Goal: Task Accomplishment & Management: Manage account settings

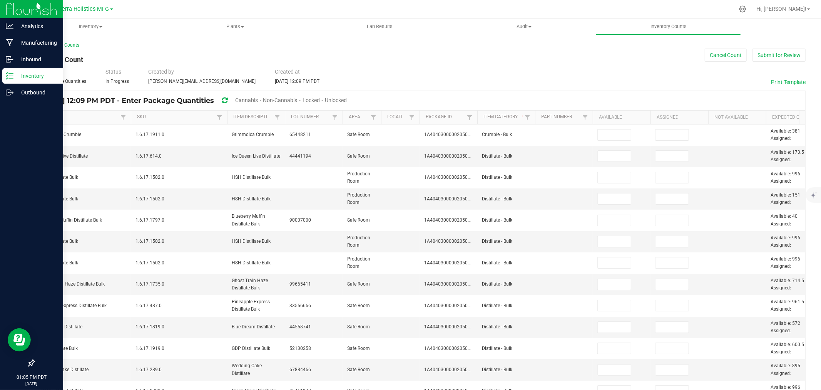
click at [32, 79] on p "Inventory" at bounding box center [36, 75] width 46 height 9
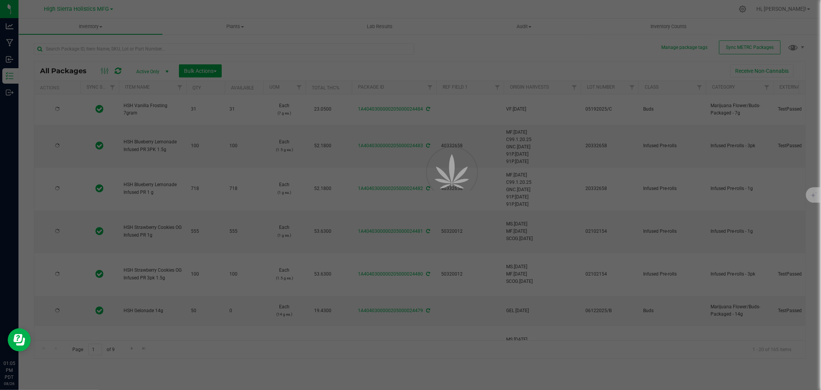
click at [116, 47] on div at bounding box center [410, 195] width 821 height 390
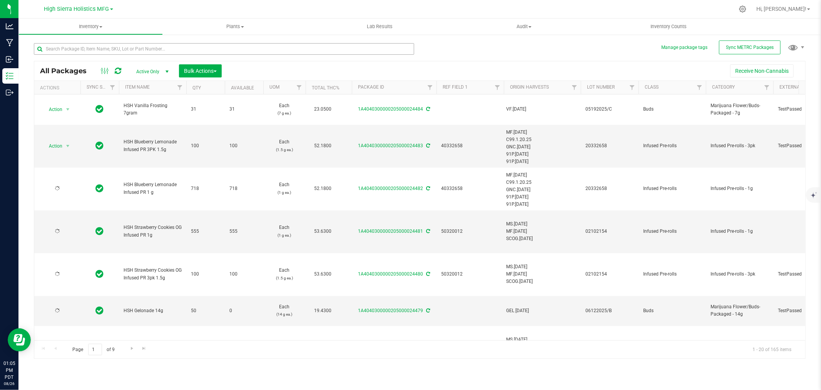
type input "2025-06-12"
type input "2025-07-28"
type input "2025-06-24"
type input "2025-05-19"
type input "2025-03-17"
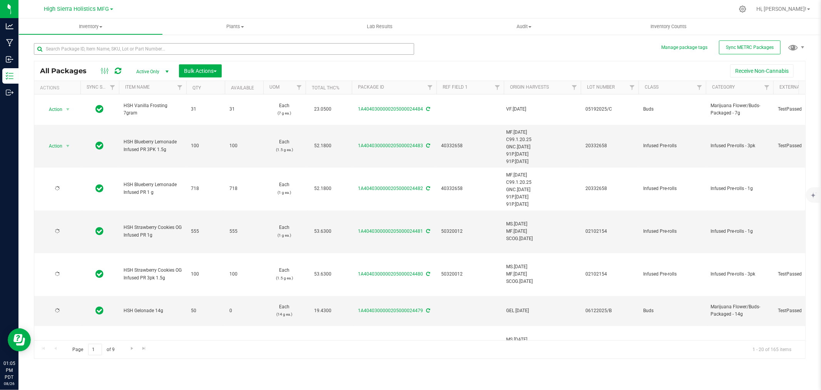
type input "2025-06-18"
type input "2025-06-24"
type input "2025-06-18"
type input "2025-06-24"
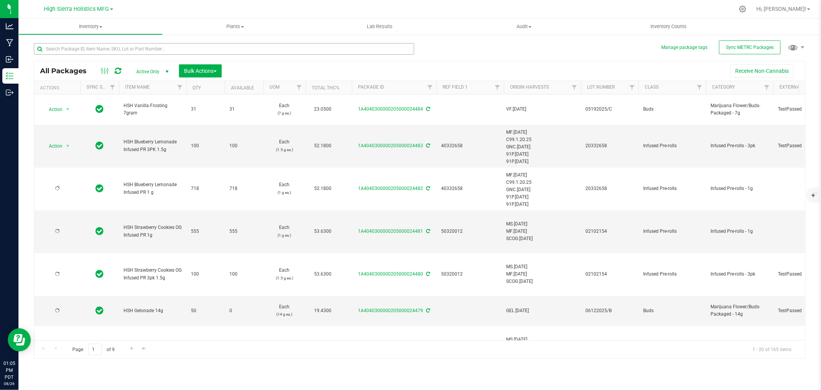
type input "2025-06-12"
type input "2025-07-28"
type input "2025-07-12"
type input "2025-07-10"
type input "2025-05-19"
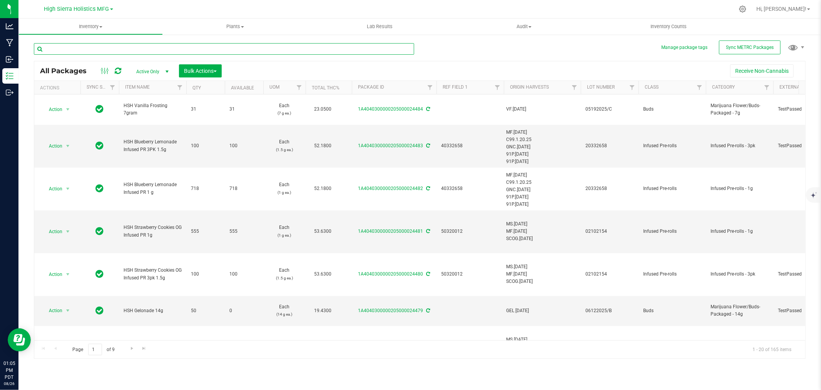
click at [117, 50] on input "text" at bounding box center [224, 49] width 380 height 12
type input "3515"
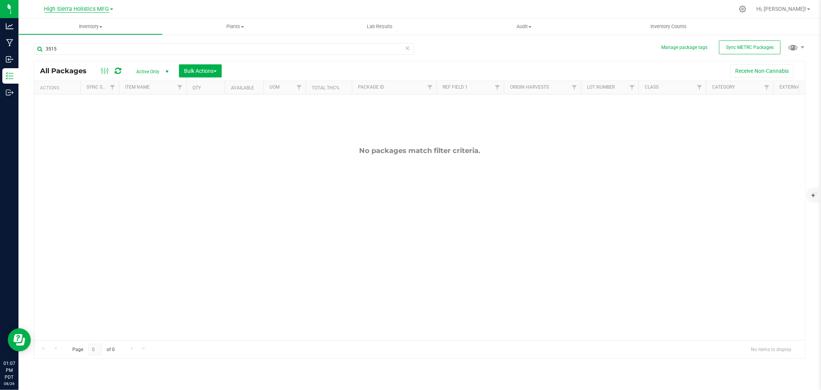
click at [104, 9] on span "High Sierra Holistics MFG" at bounding box center [76, 9] width 65 height 7
click at [95, 22] on link "High Sierra Holistics - Cultivation" at bounding box center [78, 27] width 112 height 10
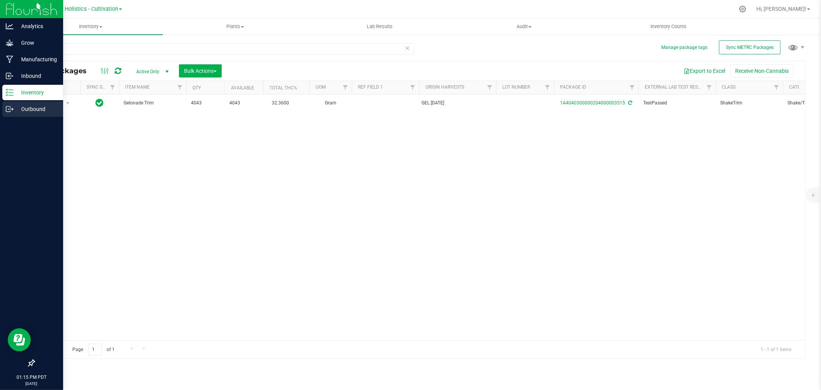
click at [29, 109] on p "Outbound" at bounding box center [36, 108] width 46 height 9
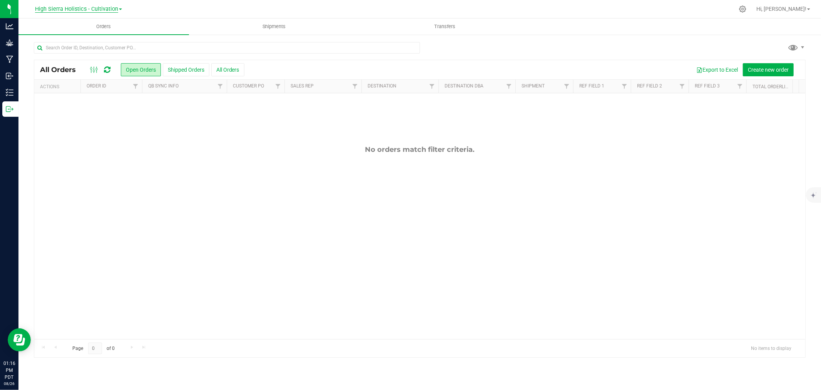
click at [104, 9] on span "High Sierra Holistics - Cultivation" at bounding box center [76, 9] width 83 height 7
click at [103, 35] on link "High Sierra Holistics MFG" at bounding box center [78, 37] width 112 height 10
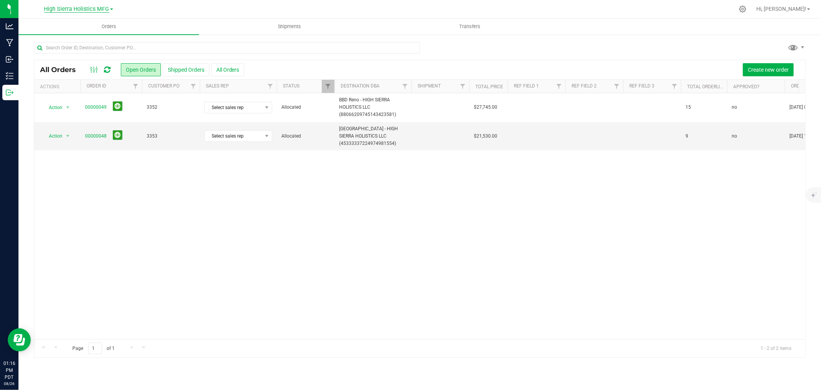
click at [95, 8] on span "High Sierra Holistics MFG" at bounding box center [76, 9] width 65 height 7
click at [100, 22] on link "High Sierra Holistics - Cultivation" at bounding box center [78, 27] width 112 height 10
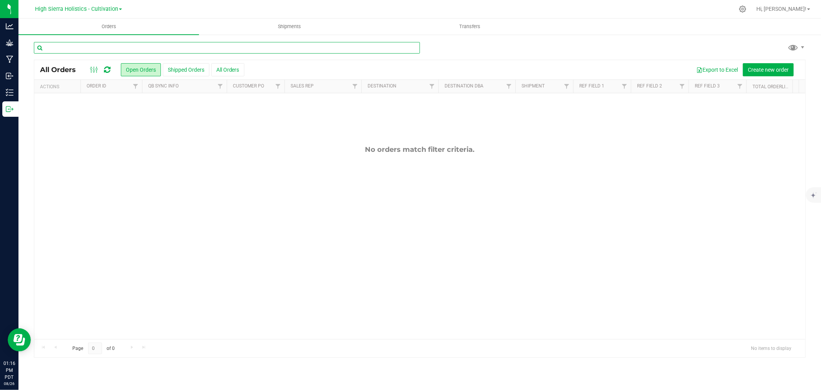
click at [104, 48] on input "text" at bounding box center [227, 48] width 386 height 12
type input "guzzlerz"
click at [98, 10] on span "High Sierra Holistics - Cultivation" at bounding box center [76, 9] width 83 height 7
click at [99, 33] on link "High Sierra Holistics MFG" at bounding box center [78, 37] width 112 height 10
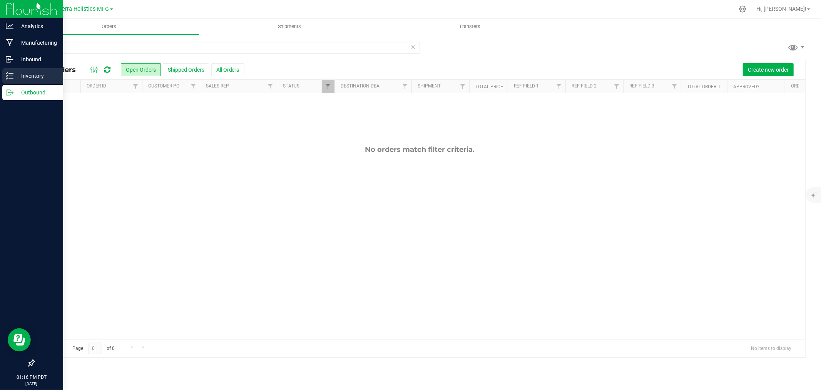
click at [22, 75] on p "Inventory" at bounding box center [36, 75] width 46 height 9
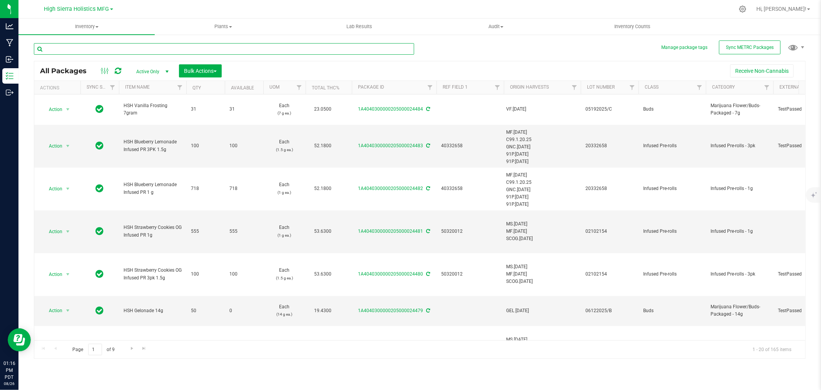
click at [75, 50] on input "text" at bounding box center [224, 49] width 380 height 12
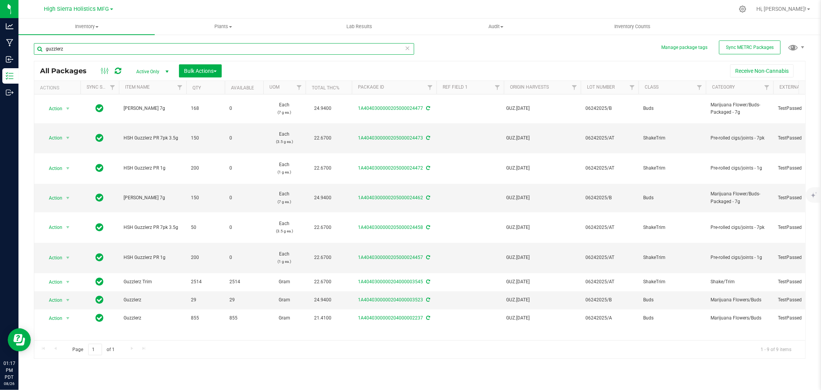
drag, startPoint x: 50, startPoint y: 45, endPoint x: 30, endPoint y: 55, distance: 22.1
click at [30, 55] on div "Manage package tags Sync METRC Packages guzzlerz All Packages Active Only Activ…" at bounding box center [419, 151] width 803 height 235
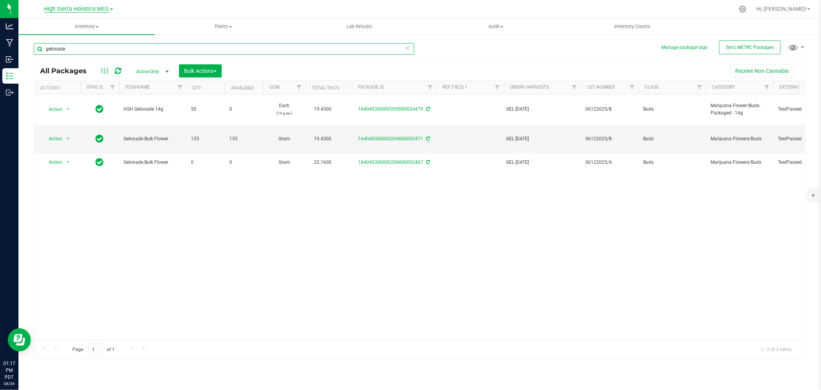
type input "gelonade"
click at [80, 6] on span "High Sierra Holistics MFG" at bounding box center [76, 9] width 65 height 7
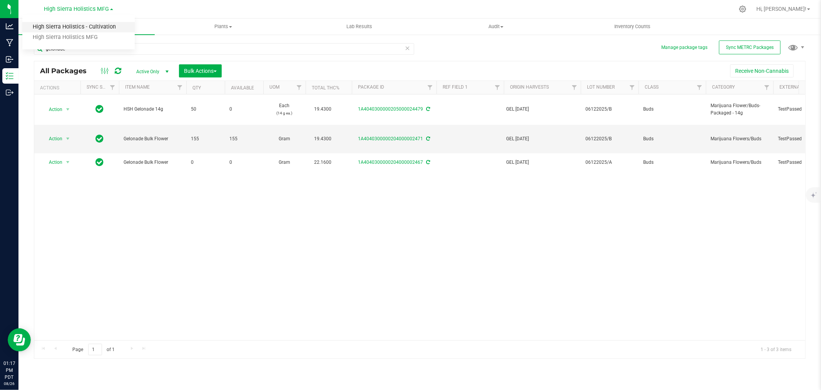
click at [93, 27] on link "High Sierra Holistics - Cultivation" at bounding box center [78, 27] width 112 height 10
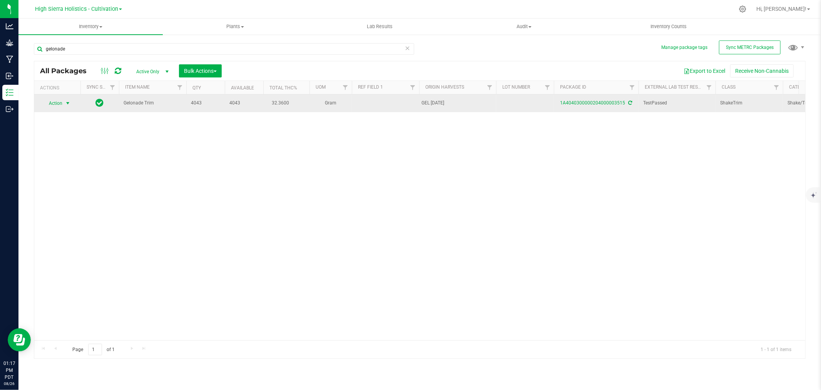
click at [67, 102] on span "select" at bounding box center [68, 103] width 6 height 6
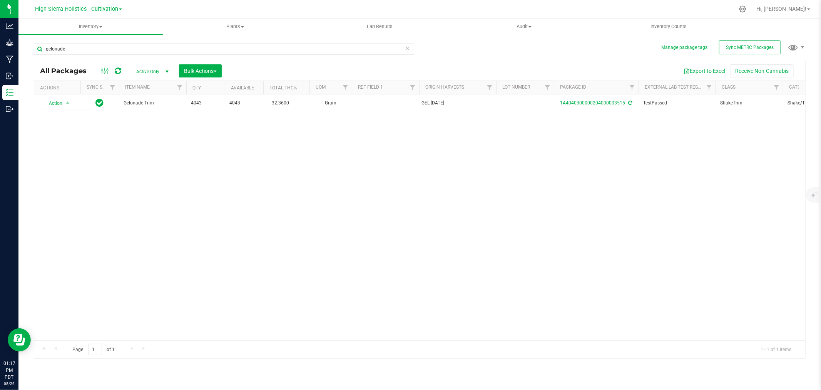
click at [152, 151] on div "Action Action Adjust qty Create package Edit attributes Global inventory Locate…" at bounding box center [419, 217] width 771 height 246
click at [737, 45] on span "Sync METRC Packages" at bounding box center [750, 47] width 48 height 5
click at [207, 137] on div "Action Action Adjust qty Create package Edit attributes Global inventory Locate…" at bounding box center [419, 217] width 771 height 246
click at [89, 10] on span "High Sierra Holistics - Cultivation" at bounding box center [76, 9] width 83 height 7
click at [93, 42] on link "High Sierra Holistics MFG" at bounding box center [78, 37] width 112 height 10
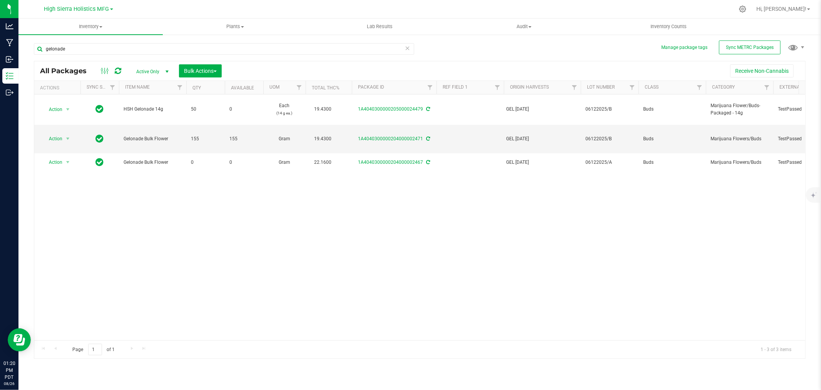
click at [355, 208] on div "Action Action Edit attributes Global inventory Locate package Package audit log…" at bounding box center [419, 217] width 771 height 246
click at [751, 48] on span "Sync METRC Packages" at bounding box center [750, 47] width 48 height 5
click at [363, 10] on div "Error syncing transfer packages: Sync already in progress" at bounding box center [411, 13] width 116 height 27
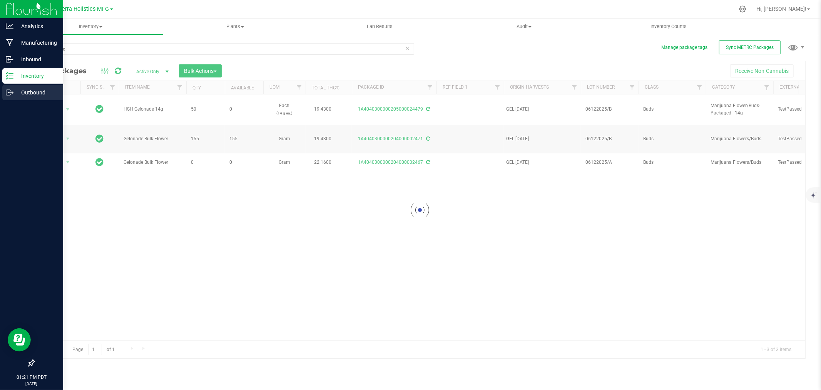
click at [33, 90] on p "Outbound" at bounding box center [36, 92] width 46 height 9
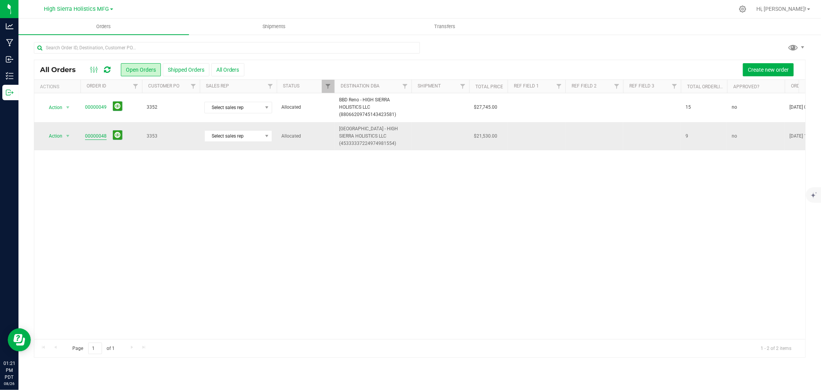
click at [99, 137] on link "00000048" at bounding box center [96, 135] width 22 height 7
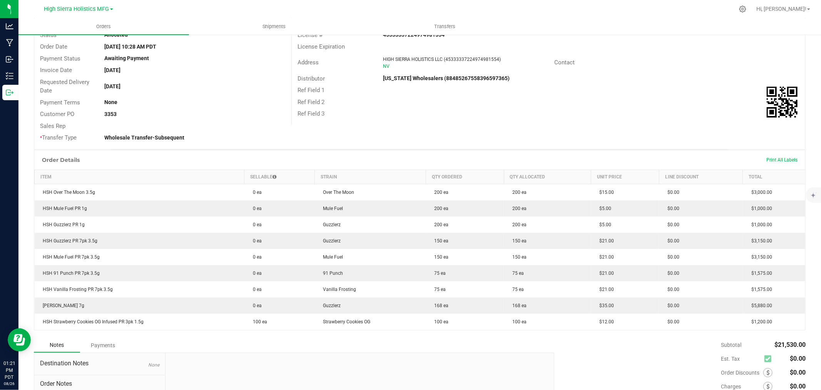
scroll to position [10, 0]
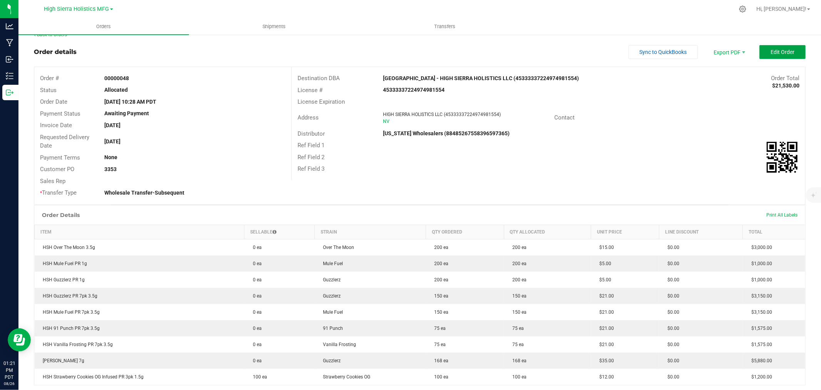
click at [789, 51] on button "Edit Order" at bounding box center [783, 52] width 46 height 14
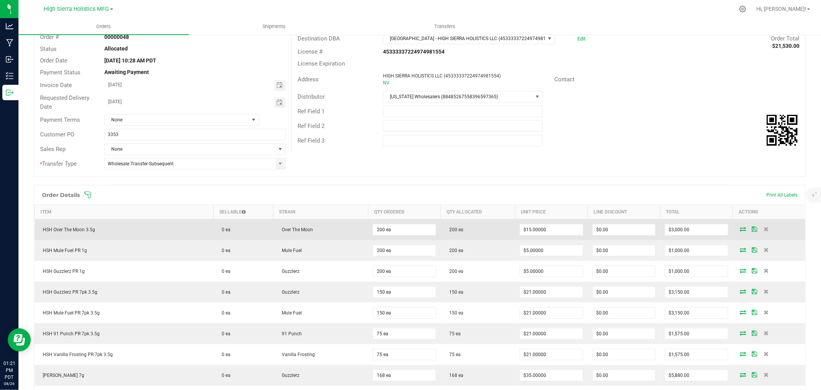
scroll to position [96, 0]
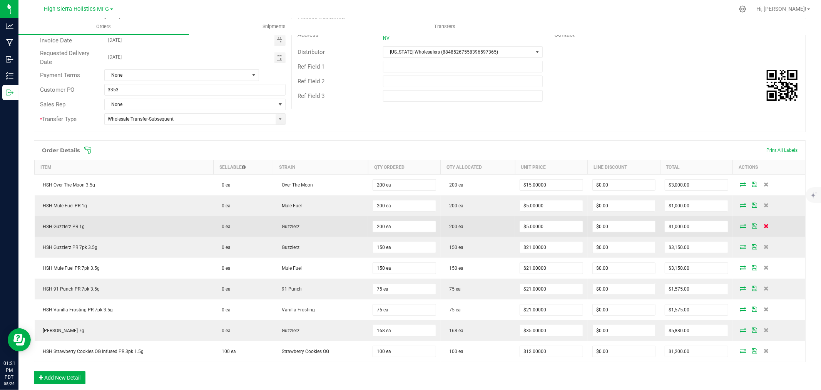
click at [764, 225] on icon at bounding box center [766, 225] width 5 height 5
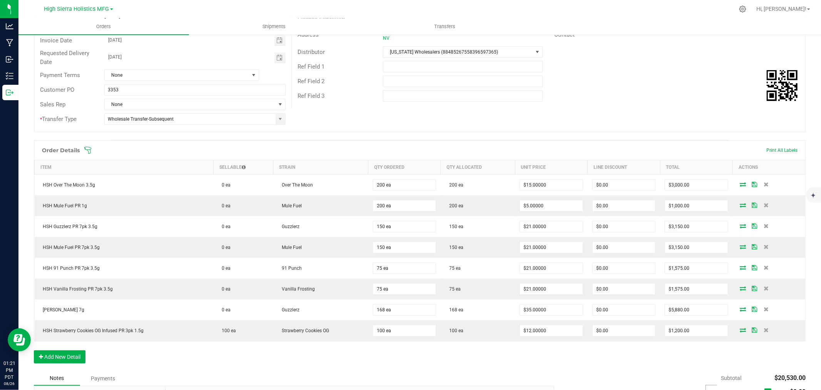
click at [764, 225] on icon at bounding box center [766, 225] width 5 height 5
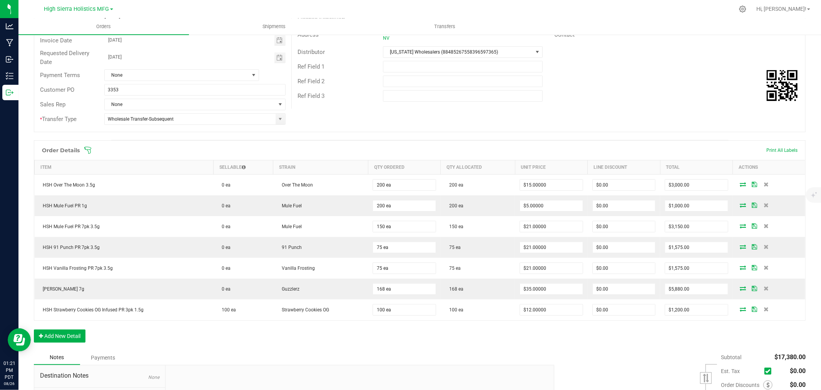
scroll to position [0, 0]
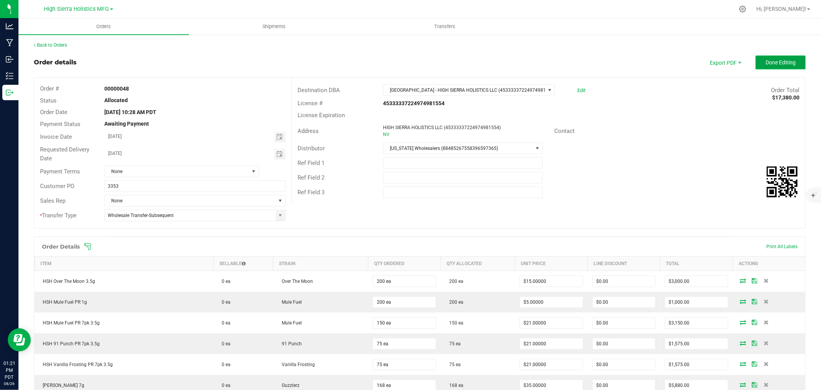
click at [791, 62] on button "Done Editing" at bounding box center [781, 62] width 50 height 14
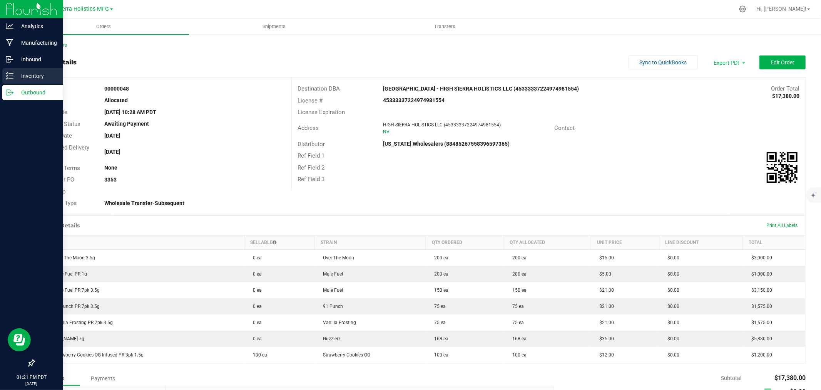
click at [10, 79] on icon at bounding box center [10, 76] width 8 height 8
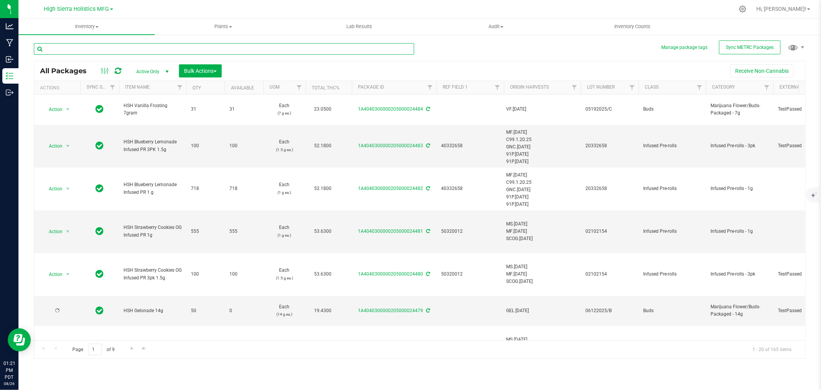
click at [75, 48] on input "text" at bounding box center [224, 49] width 380 height 12
type input "gelonade"
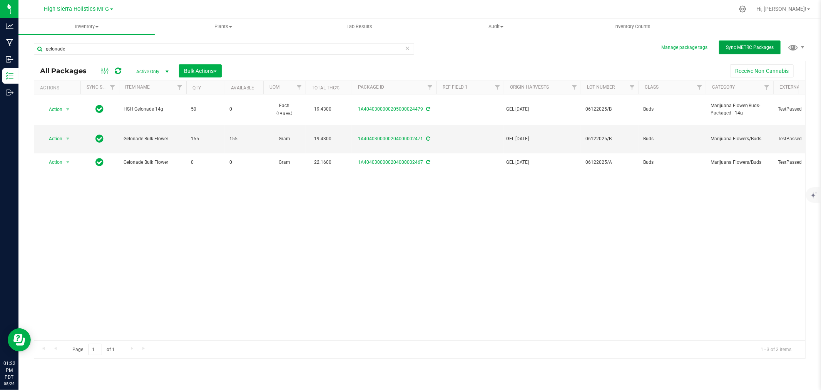
click at [719, 44] on button "Sync METRC Packages" at bounding box center [750, 47] width 62 height 14
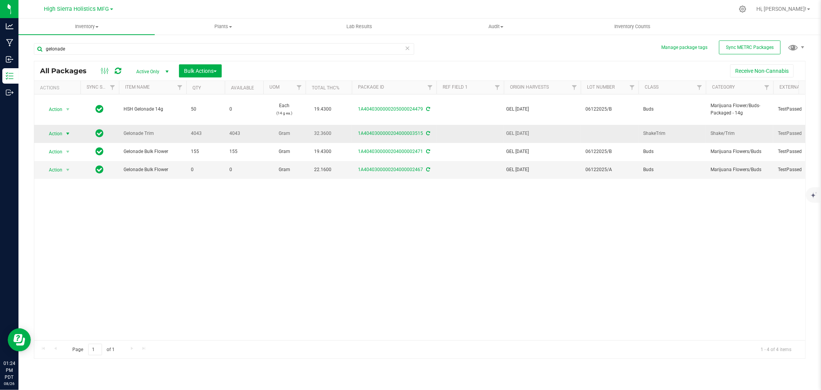
click at [66, 134] on span "select" at bounding box center [68, 134] width 6 height 6
click at [69, 170] on li "Edit attributes" at bounding box center [66, 170] width 49 height 12
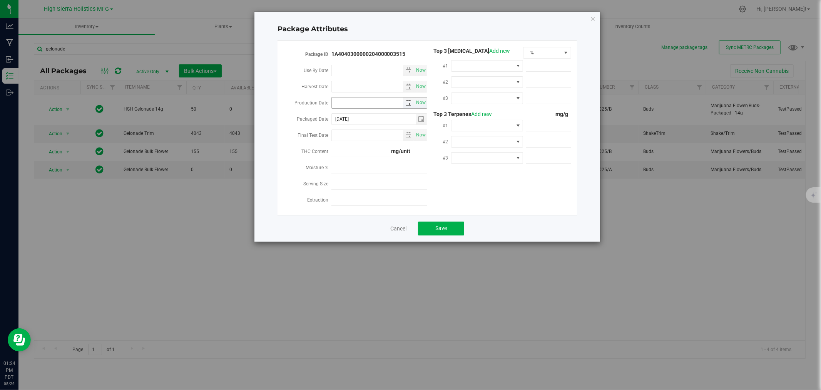
click at [354, 101] on input "Production Date" at bounding box center [368, 102] width 72 height 11
type input "2025-06-12"
click at [498, 65] on span at bounding box center [483, 65] width 62 height 11
click at [474, 131] on li "THC" at bounding box center [488, 136] width 72 height 13
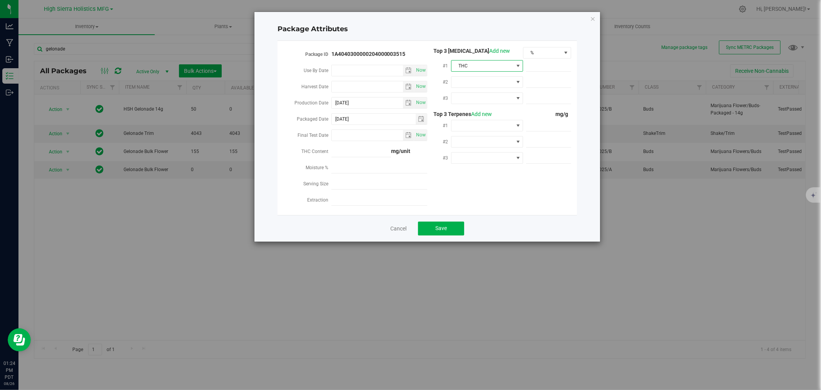
click at [472, 74] on div "#1 THC" at bounding box center [499, 67] width 144 height 16
click at [474, 77] on span at bounding box center [483, 82] width 62 height 11
click at [474, 124] on li "CBD" at bounding box center [488, 126] width 72 height 13
click at [479, 97] on span at bounding box center [483, 98] width 62 height 11
click at [475, 155] on li "CBG" at bounding box center [488, 155] width 72 height 13
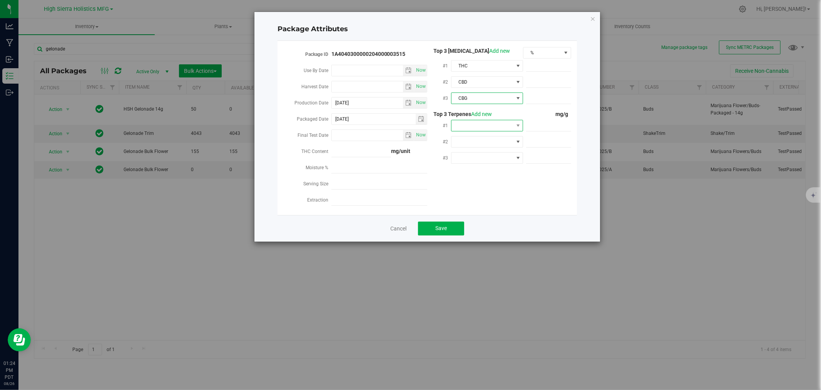
click at [478, 121] on span at bounding box center [483, 125] width 62 height 11
click at [477, 176] on li "Myrcene" at bounding box center [488, 179] width 72 height 13
click at [494, 137] on span at bounding box center [483, 141] width 62 height 11
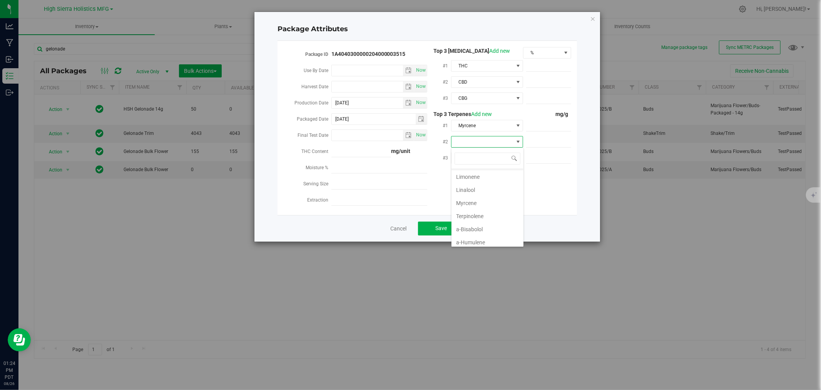
scroll to position [66, 0]
click at [481, 221] on li "a-Pinene" at bounding box center [488, 225] width 72 height 13
click at [486, 165] on div "#3" at bounding box center [499, 159] width 144 height 16
click at [488, 161] on span at bounding box center [483, 157] width 62 height 11
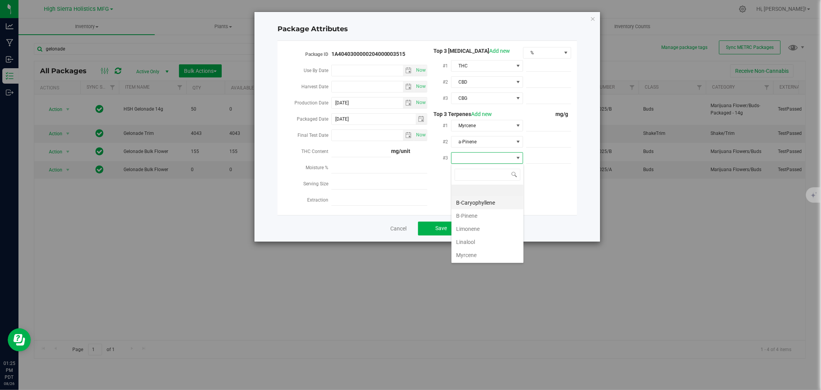
click at [488, 202] on li "B-Caryophyllene" at bounding box center [488, 202] width 72 height 13
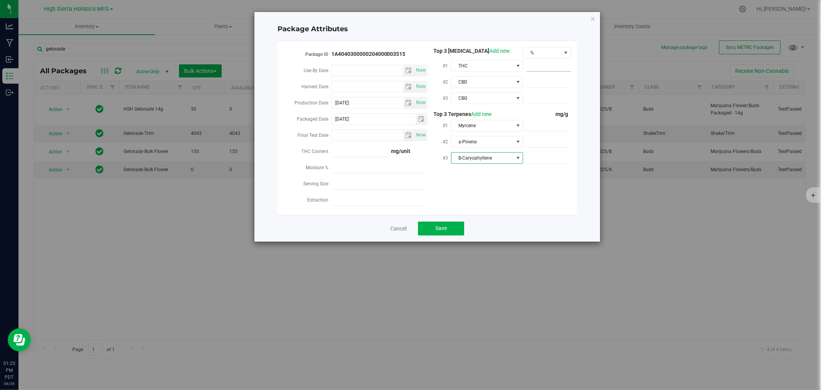
click at [557, 68] on span at bounding box center [548, 65] width 45 height 11
type input "32.36"
type input "32.3600"
type input ".16"
type input "0.1600"
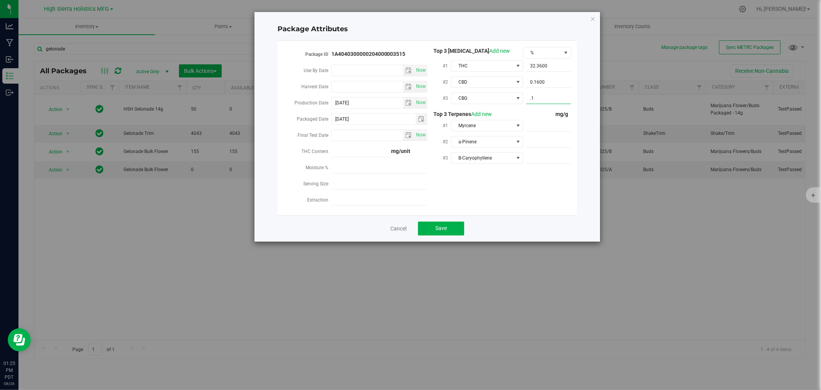
type input ".11"
type input "0.1100"
click at [530, 129] on span at bounding box center [548, 125] width 45 height 11
click at [555, 125] on input "text" at bounding box center [548, 125] width 45 height 11
type input "5.3"
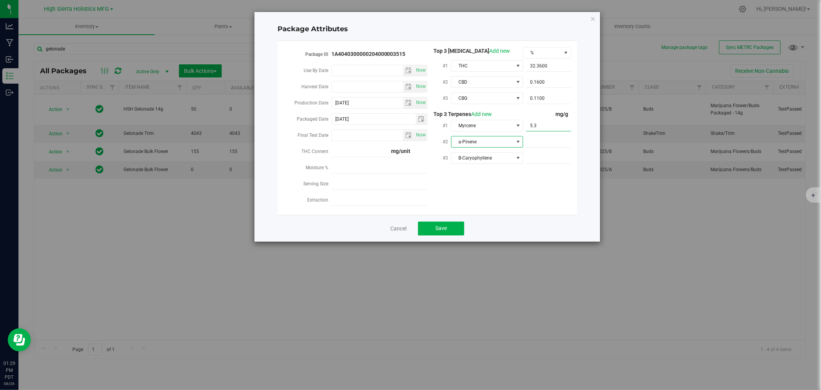
type input "5.3000"
type input "2.7"
type input "2.7000"
click at [551, 153] on span at bounding box center [548, 157] width 45 height 11
type input "2"
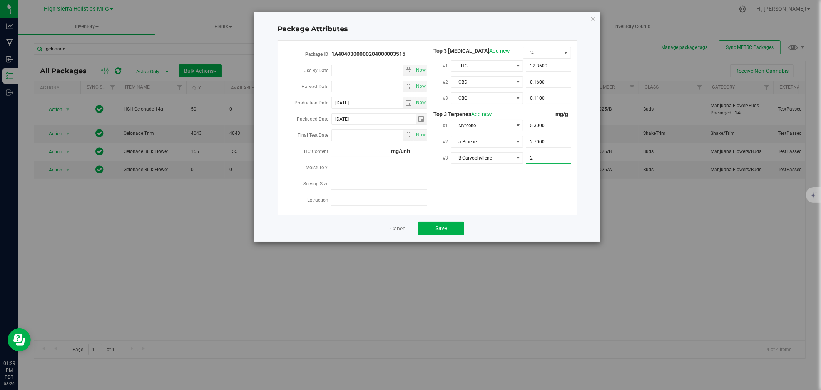
type input "2.0000"
click at [553, 188] on div "Package ID 1A4040300000204000003515 Use By Date Now Harvest Date Now Production…" at bounding box center [427, 128] width 288 height 162
click at [446, 223] on button "Save" at bounding box center [441, 228] width 46 height 14
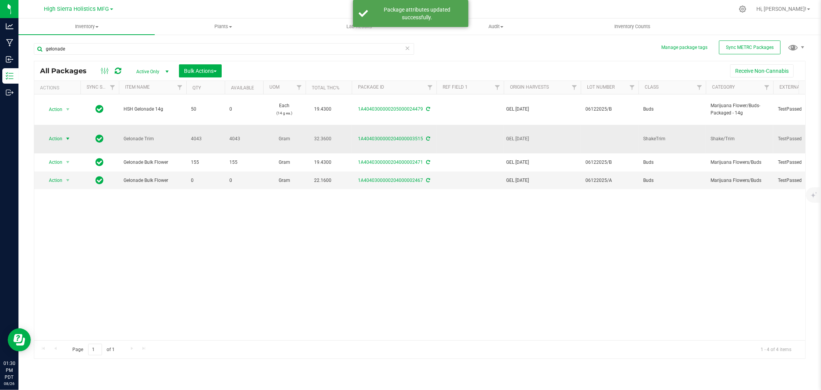
click at [67, 136] on span "select" at bounding box center [68, 139] width 6 height 6
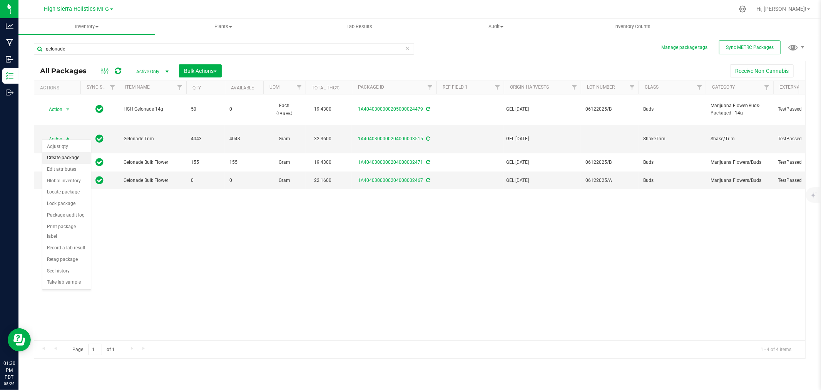
click at [63, 161] on li "Create package" at bounding box center [66, 158] width 49 height 12
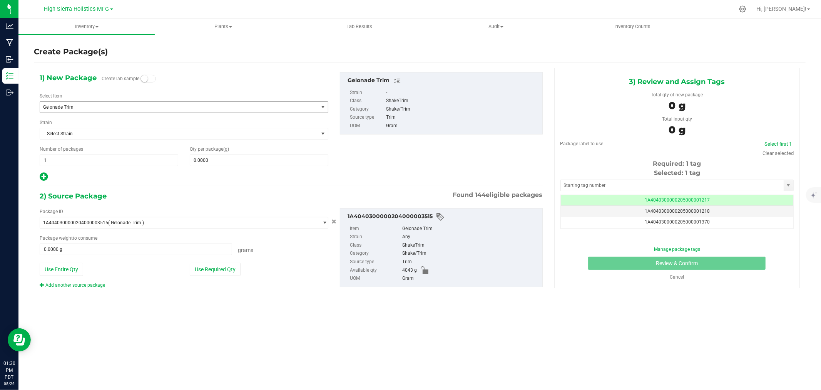
click at [100, 104] on span "Gelonade Trim" at bounding box center [173, 106] width 261 height 5
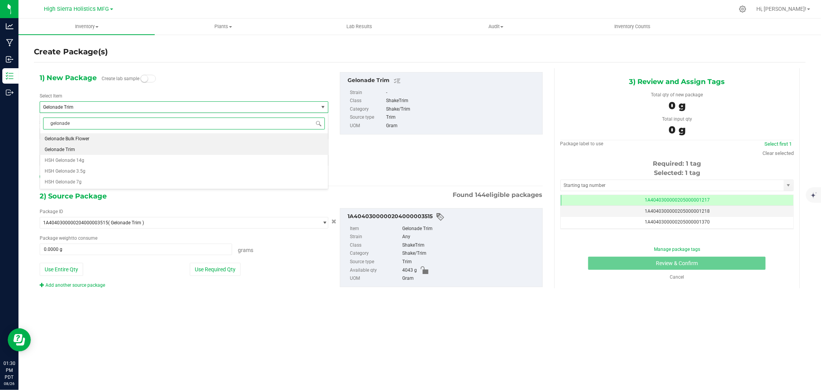
type input "gelonade"
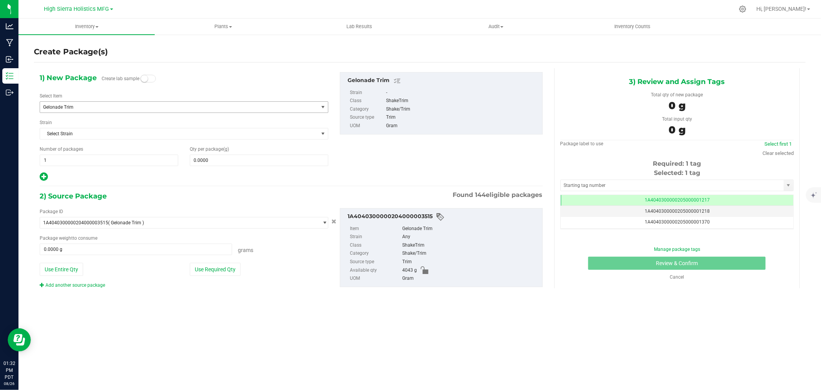
click at [142, 111] on span "Gelonade Trim" at bounding box center [179, 107] width 278 height 11
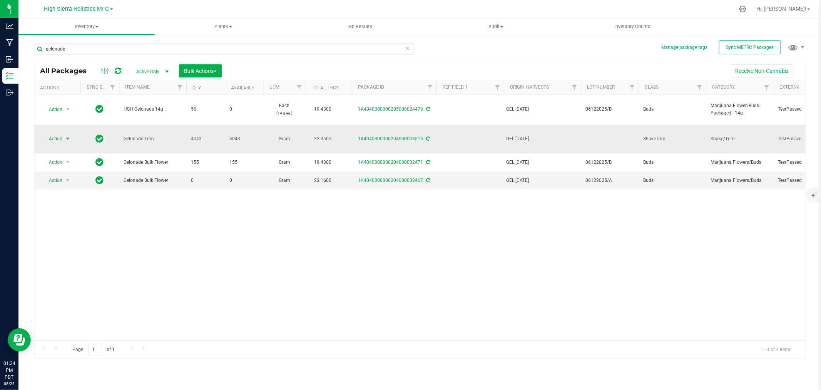
click at [62, 133] on span "Action" at bounding box center [52, 138] width 21 height 11
click at [66, 157] on li "Create package" at bounding box center [66, 158] width 49 height 12
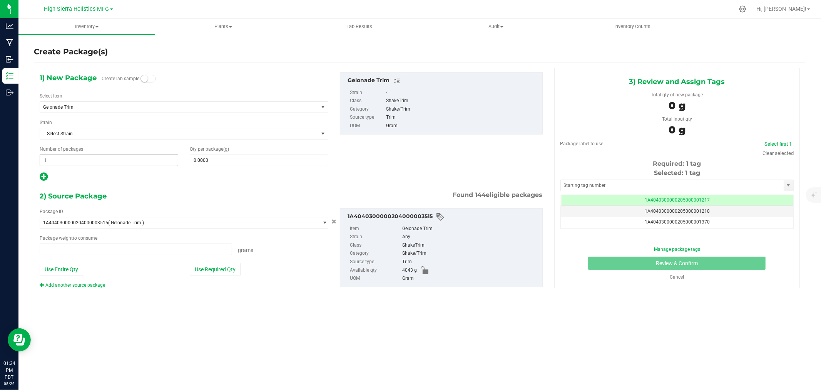
type input "0.0000 g"
click at [95, 108] on span "Gelonade Trim" at bounding box center [173, 106] width 261 height 5
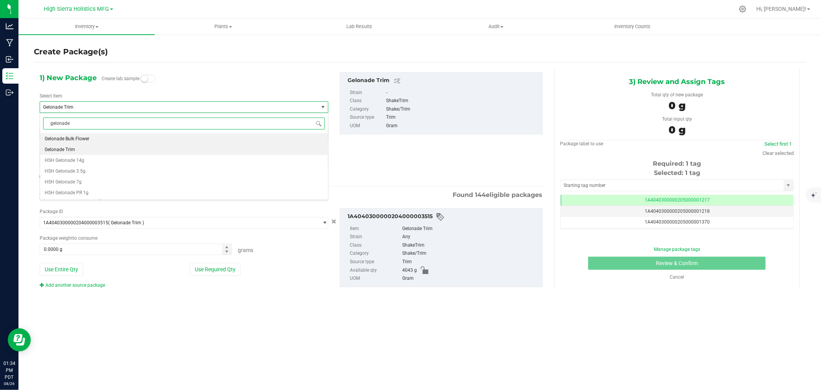
scroll to position [0, 0]
type input "gelonade pr"
click at [98, 139] on li "HSH Gelonade PR 1g" at bounding box center [184, 138] width 288 height 11
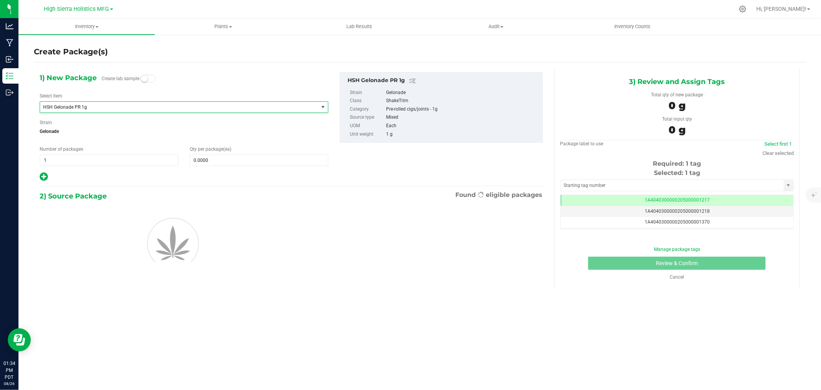
type input "0"
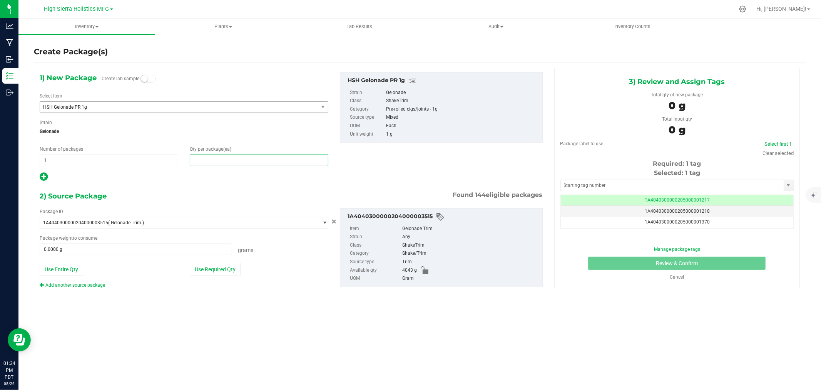
click at [212, 159] on span at bounding box center [259, 160] width 139 height 12
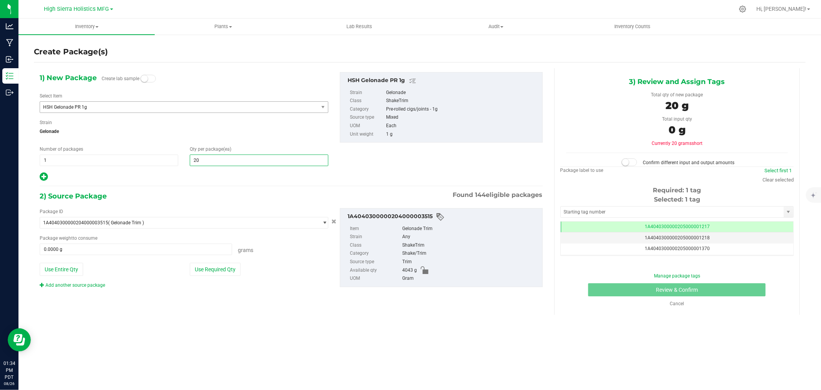
type input "200"
click at [212, 174] on div at bounding box center [184, 177] width 289 height 10
click at [209, 273] on button "Use Required Qty" at bounding box center [215, 269] width 51 height 13
type input "200.0000 g"
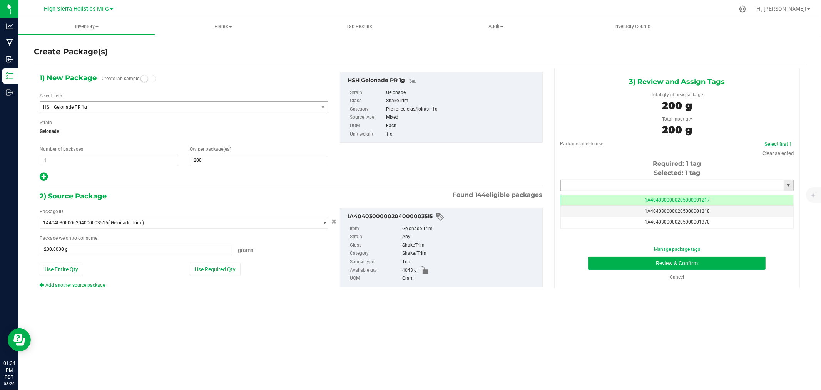
click at [583, 187] on input "text" at bounding box center [672, 185] width 223 height 11
click at [604, 194] on li "1A4040300000205000024485" at bounding box center [677, 199] width 233 height 12
type input "1A4040300000205000024485"
click at [628, 264] on button "Review & Confirm" at bounding box center [677, 262] width 178 height 13
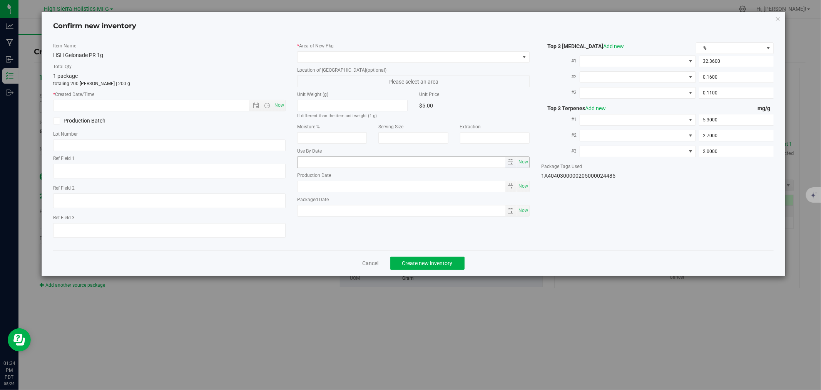
type input "2025-06-12"
click at [282, 107] on span "Now" at bounding box center [279, 105] width 13 height 11
type input "8/26/2025 1:34 PM"
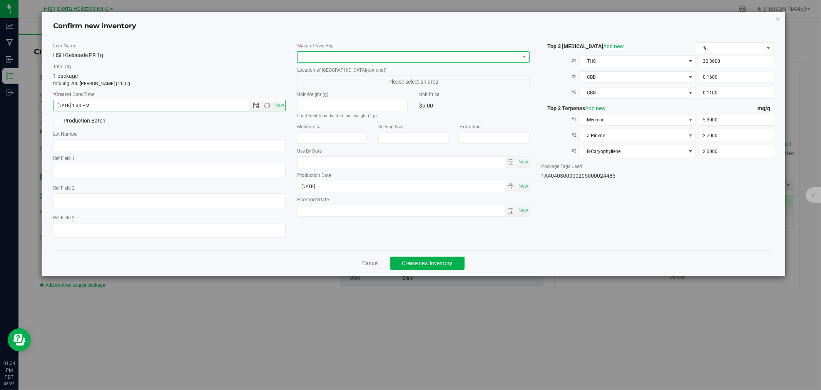
click at [320, 55] on span at bounding box center [409, 57] width 222 height 11
click at [315, 97] on li "Safe Room" at bounding box center [414, 99] width 232 height 11
click at [456, 260] on button "Create new inventory" at bounding box center [427, 262] width 74 height 13
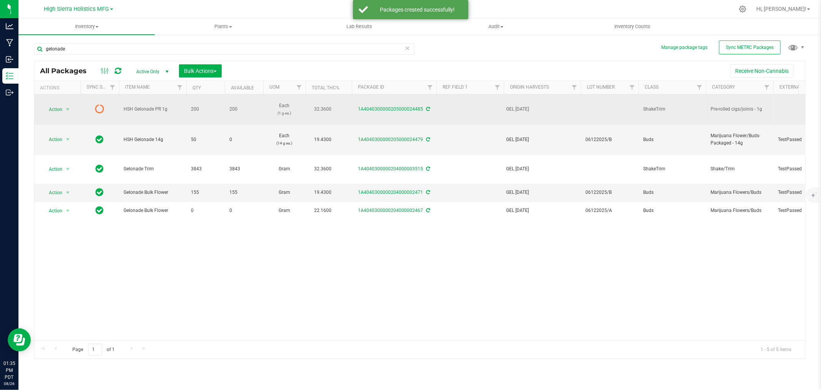
click at [429, 110] on icon at bounding box center [429, 109] width 4 height 5
click at [66, 109] on span "select" at bounding box center [68, 109] width 6 height 6
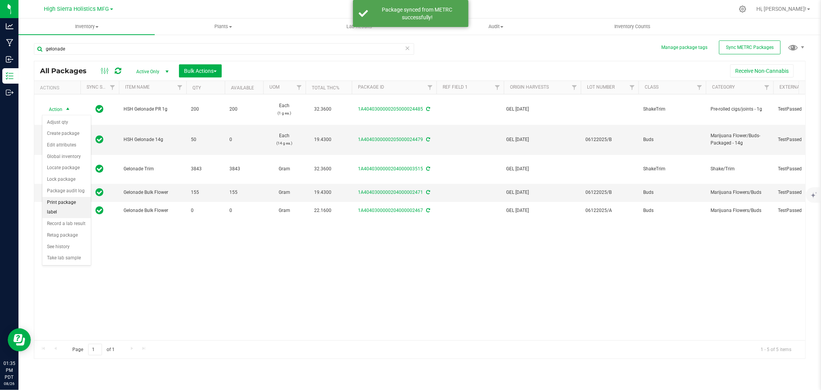
click at [68, 203] on li "Print package label" at bounding box center [66, 207] width 49 height 21
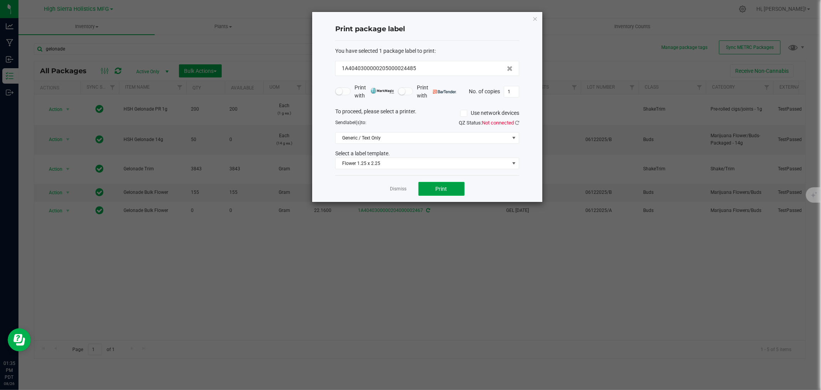
click at [449, 186] on button "Print" at bounding box center [442, 189] width 46 height 14
click at [513, 93] on input "1" at bounding box center [511, 91] width 15 height 11
type input "199"
click at [449, 186] on button "Print" at bounding box center [442, 189] width 46 height 14
click at [536, 18] on icon "button" at bounding box center [535, 18] width 5 height 9
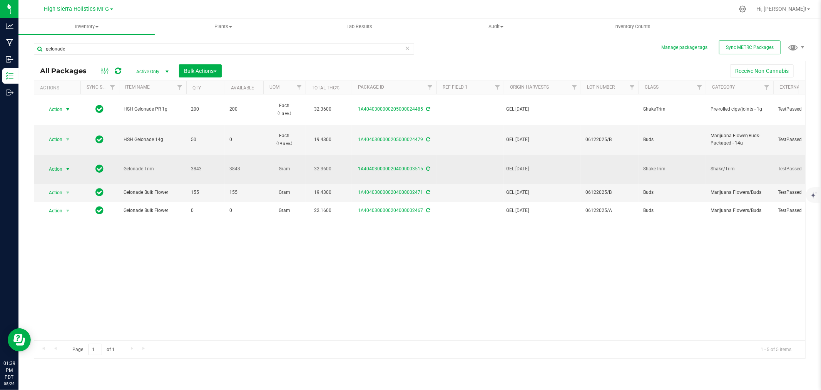
click at [69, 166] on span "select" at bounding box center [68, 169] width 6 height 6
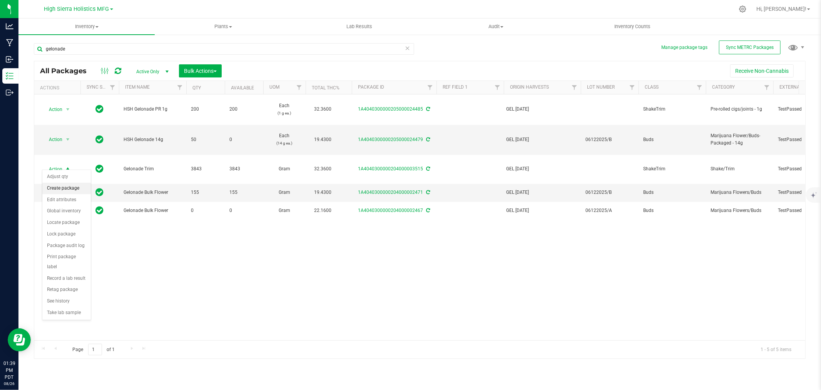
click at [67, 189] on li "Create package" at bounding box center [66, 189] width 49 height 12
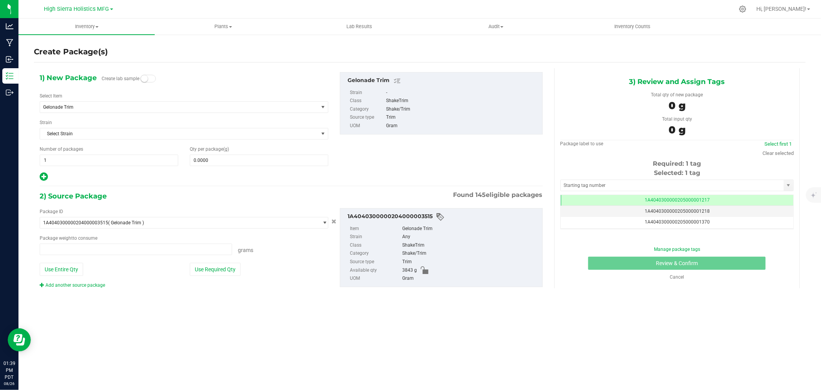
type input "0.0000 g"
click at [155, 104] on span "Gelonade Trim" at bounding box center [173, 106] width 261 height 5
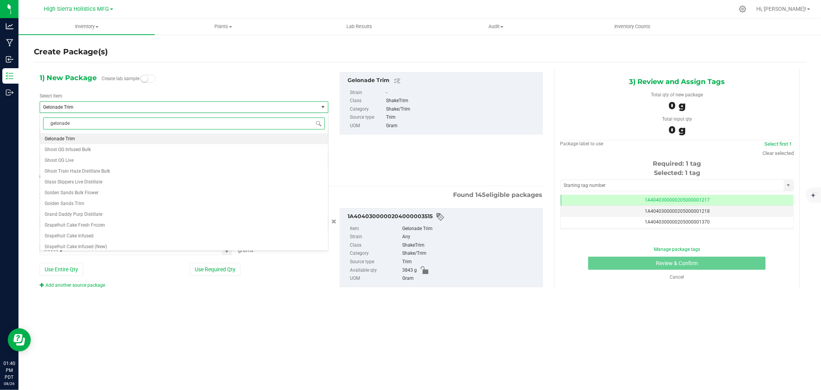
scroll to position [0, 0]
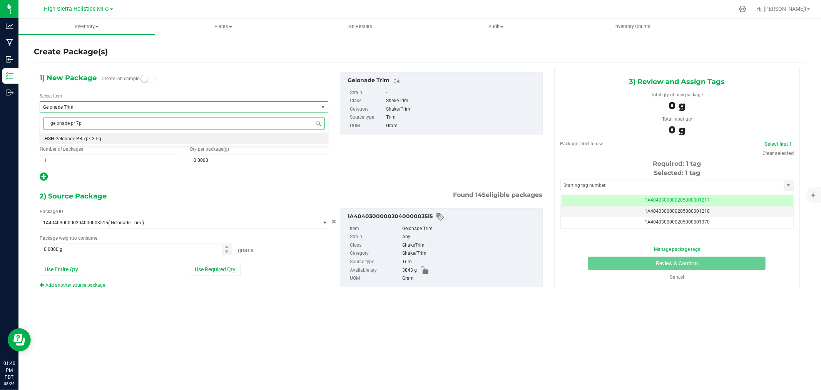
type input "gelonade pr 7pk"
click at [102, 137] on li "HSH Gelonade PR 7pk 3.5g" at bounding box center [184, 138] width 288 height 11
type input "0"
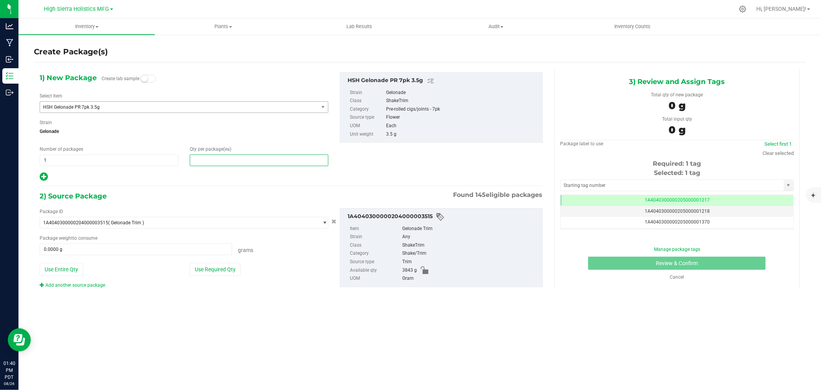
click at [238, 162] on span at bounding box center [259, 160] width 139 height 12
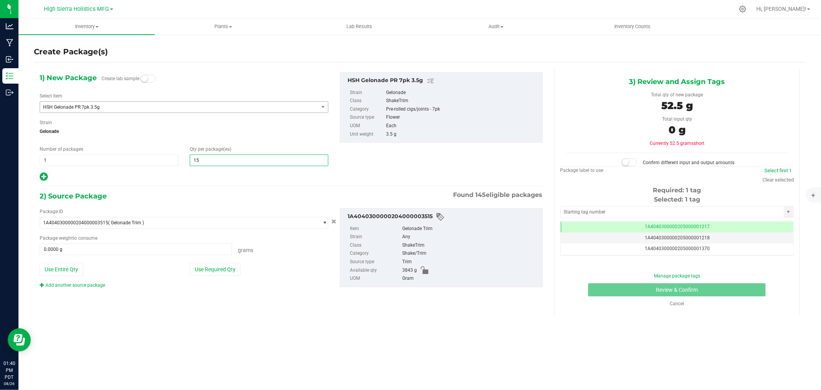
type input "150"
click at [216, 181] on div at bounding box center [184, 177] width 289 height 10
click at [230, 271] on button "Use Required Qty" at bounding box center [215, 269] width 51 height 13
type input "525.0000 g"
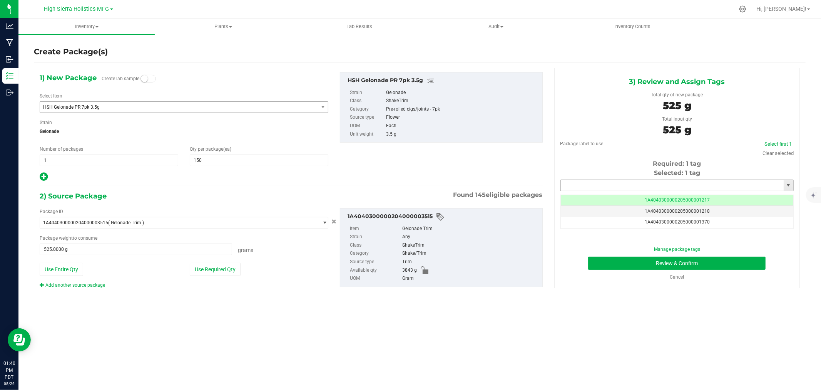
click at [597, 187] on input "text" at bounding box center [672, 185] width 223 height 11
click at [614, 198] on li "1A4040300000205000024486" at bounding box center [677, 199] width 233 height 12
type input "1A4040300000205000024486"
click at [624, 261] on button "Review & Confirm" at bounding box center [677, 262] width 178 height 13
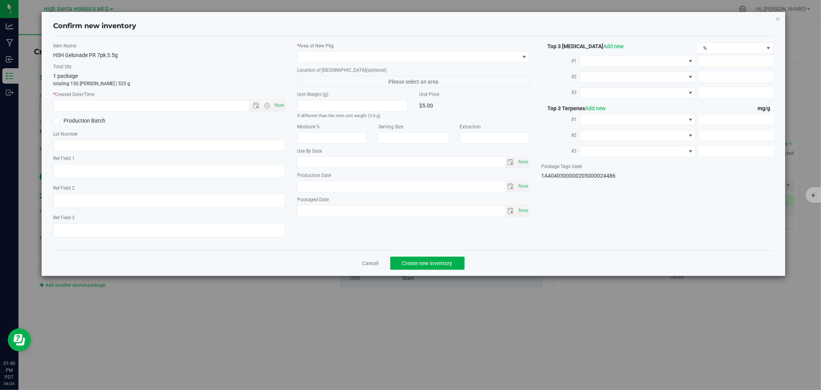
type input "2025-06-12"
type input "32.3600"
type input "0.1600"
type input "0.1100"
type input "5.3000"
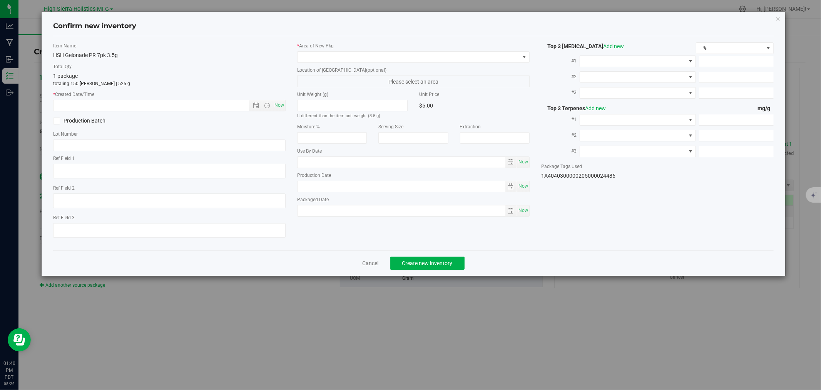
type input "2.7000"
type input "2.0000"
click at [276, 103] on span "Now" at bounding box center [279, 105] width 13 height 11
type input "8/26/2025 1:40 PM"
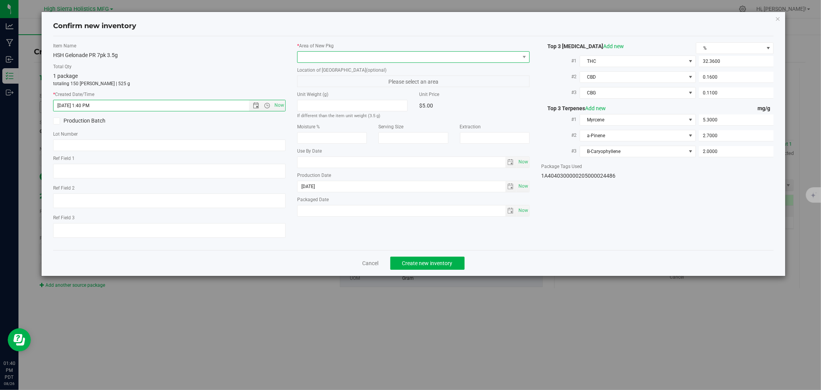
click at [310, 57] on span at bounding box center [409, 57] width 222 height 11
click at [316, 99] on li "Safe Room" at bounding box center [414, 99] width 232 height 11
click at [262, 57] on div "HSH Gelonade PR 7pk 3.5g" at bounding box center [169, 55] width 233 height 8
click at [83, 142] on input "text" at bounding box center [169, 145] width 233 height 12
click at [109, 135] on label "Lot Number" at bounding box center [169, 134] width 233 height 7
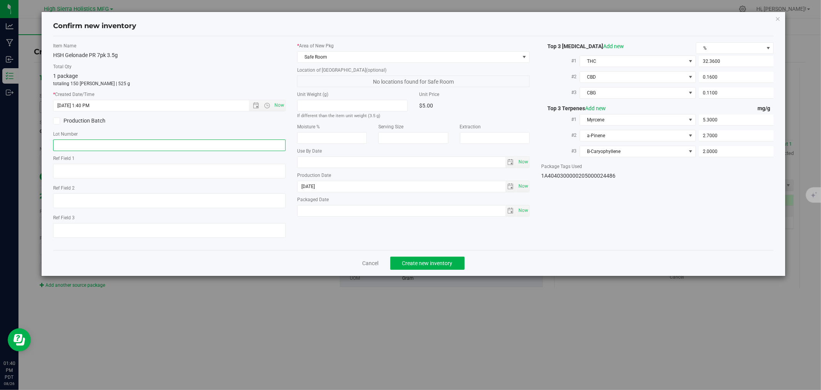
click at [109, 146] on input "text" at bounding box center [169, 145] width 233 height 12
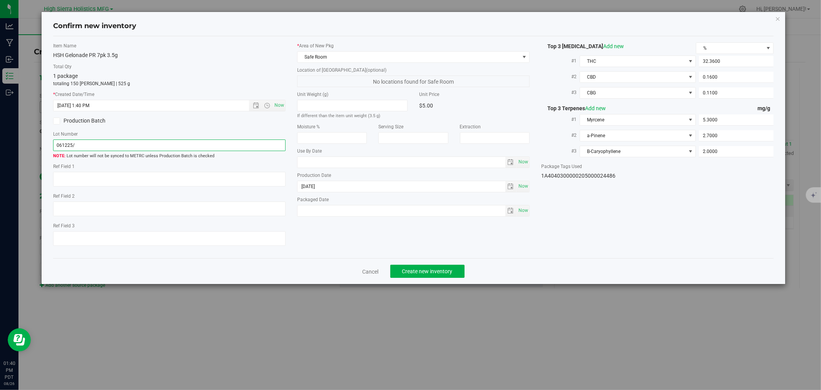
type input "061225/"
click at [422, 266] on div "Cancel Create new inventory" at bounding box center [413, 271] width 720 height 26
click at [430, 274] on span "Create new inventory" at bounding box center [427, 271] width 50 height 6
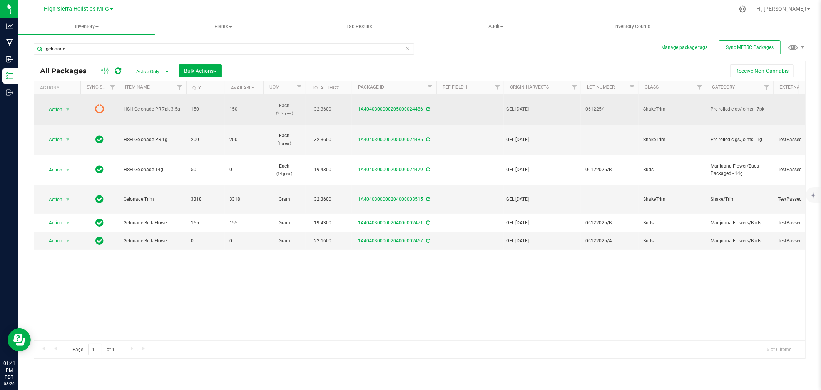
click at [603, 109] on span "061225/" at bounding box center [610, 109] width 49 height 7
drag, startPoint x: 606, startPoint y: 109, endPoint x: 569, endPoint y: 109, distance: 36.6
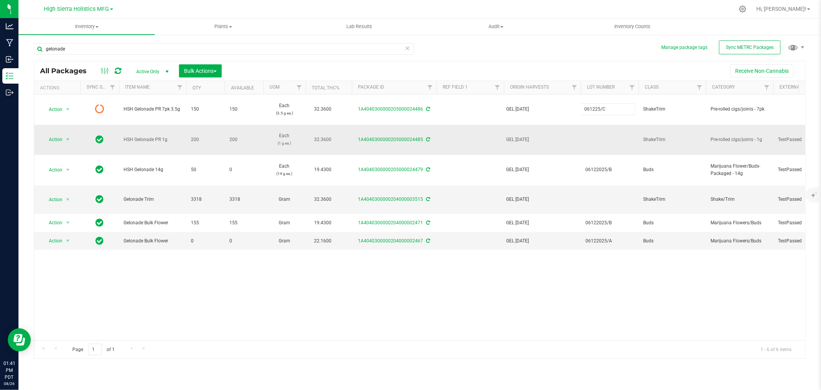
type input "061225/C"
click at [583, 135] on div "All Packages Active Only Active Only Lab Samples Locked All External Internal B…" at bounding box center [420, 210] width 772 height 298
click at [591, 141] on td at bounding box center [610, 140] width 58 height 30
type input "061225/C"
click at [596, 195] on div "All Packages Active Only Active Only Lab Samples Locked All External Internal B…" at bounding box center [420, 210] width 772 height 298
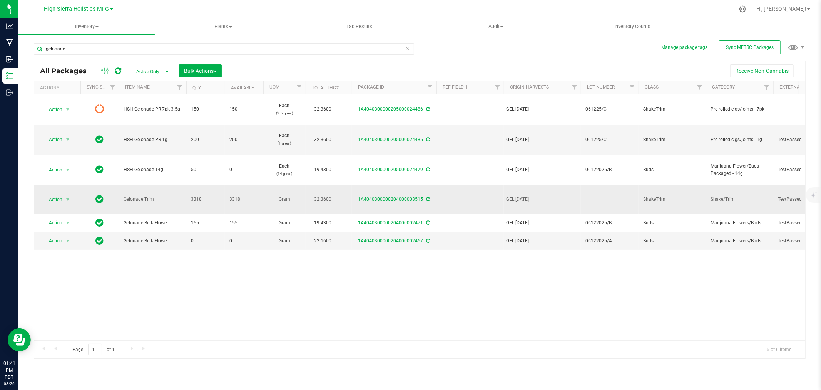
click at [598, 196] on td at bounding box center [610, 199] width 58 height 29
type input "061225/C"
click at [605, 297] on div "All Packages Active Only Active Only Lab Samples Locked All External Internal B…" at bounding box center [420, 210] width 772 height 298
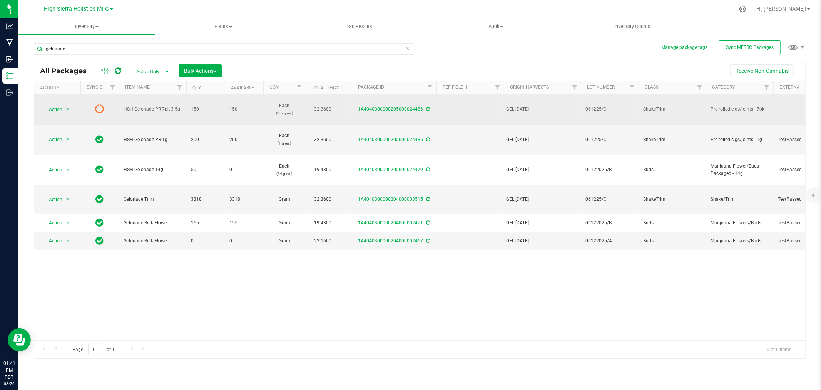
click at [427, 109] on icon at bounding box center [429, 109] width 4 height 5
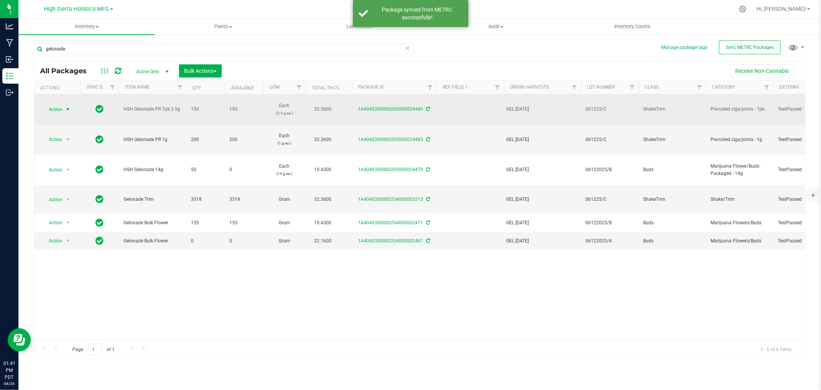
click at [69, 107] on span "select" at bounding box center [68, 109] width 6 height 6
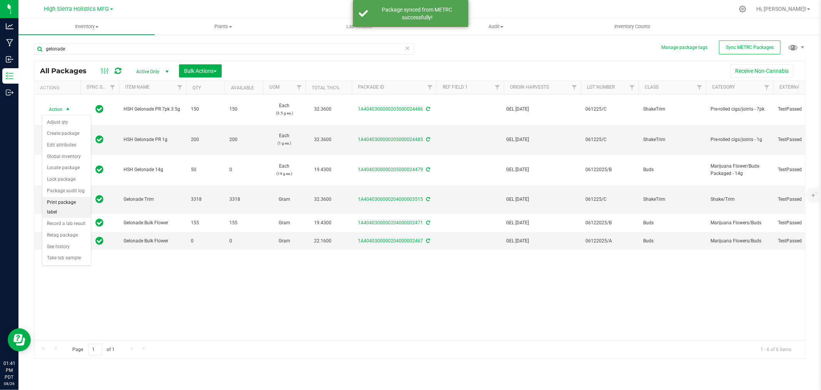
click at [69, 203] on li "Print package label" at bounding box center [66, 207] width 49 height 21
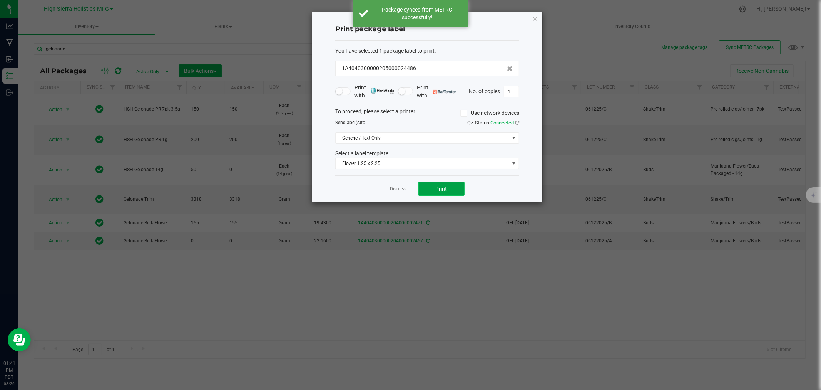
click at [434, 187] on button "Print" at bounding box center [442, 189] width 46 height 14
click at [511, 92] on input "1" at bounding box center [511, 91] width 15 height 11
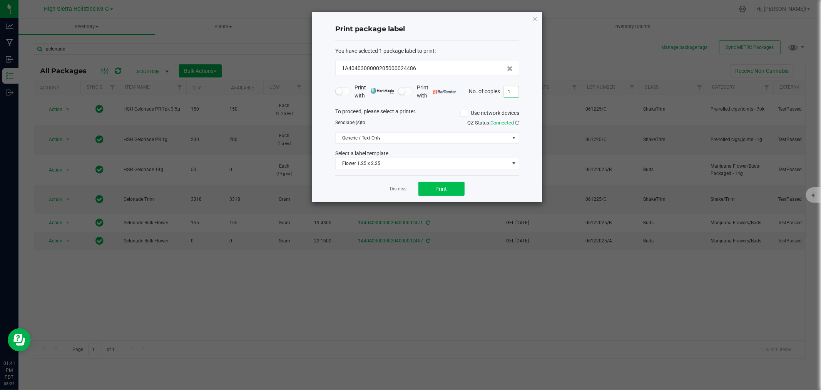
type input "149"
click at [442, 190] on span "Print" at bounding box center [442, 189] width 12 height 6
click at [536, 17] on icon "button" at bounding box center [535, 18] width 5 height 9
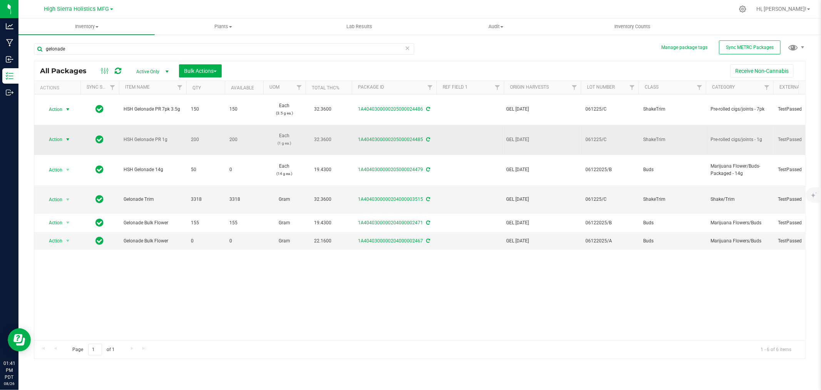
click at [66, 137] on span "select" at bounding box center [68, 139] width 6 height 6
click at [69, 229] on li "Print package label" at bounding box center [66, 237] width 49 height 21
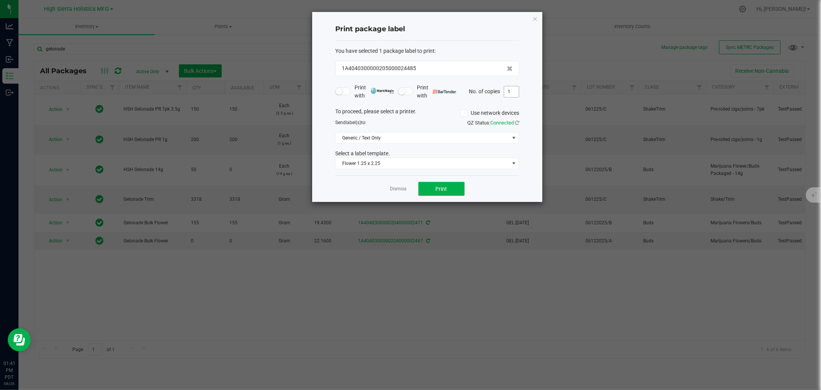
click at [511, 93] on input "1" at bounding box center [511, 91] width 15 height 11
type input "200"
click at [446, 188] on span "Print" at bounding box center [442, 189] width 12 height 6
click at [536, 17] on icon "button" at bounding box center [535, 18] width 5 height 9
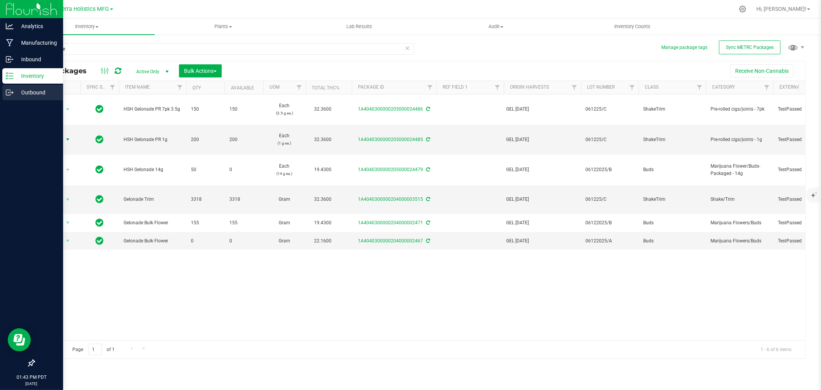
click at [27, 90] on p "Outbound" at bounding box center [36, 92] width 46 height 9
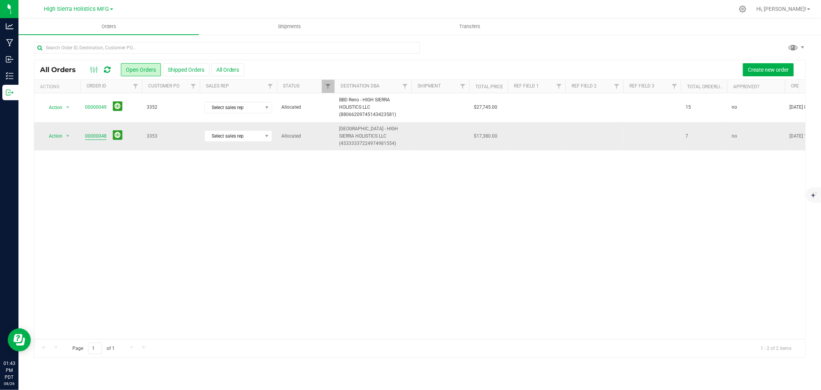
click at [97, 135] on link "00000048" at bounding box center [96, 135] width 22 height 7
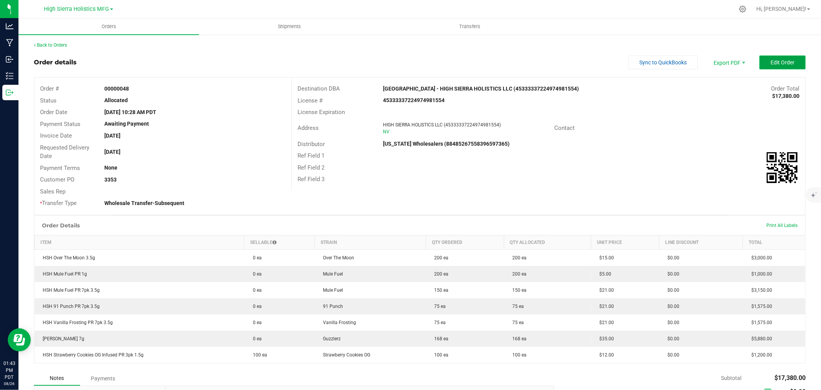
click at [771, 62] on span "Edit Order" at bounding box center [783, 62] width 24 height 6
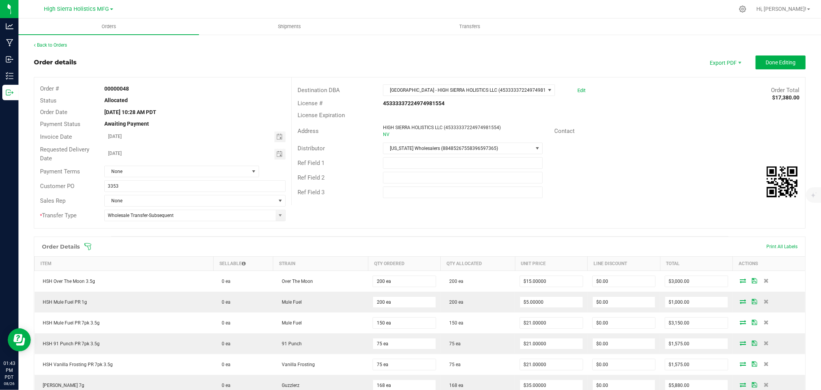
click at [89, 244] on icon at bounding box center [88, 247] width 8 height 8
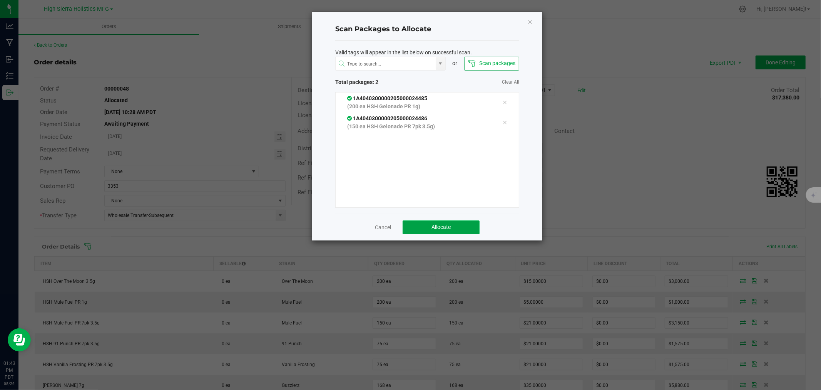
click at [439, 228] on span "Allocate" at bounding box center [441, 227] width 19 height 6
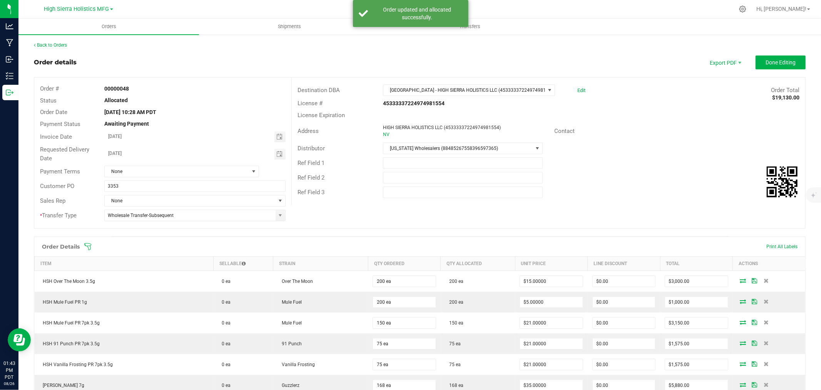
click at [510, 244] on span at bounding box center [470, 247] width 772 height 8
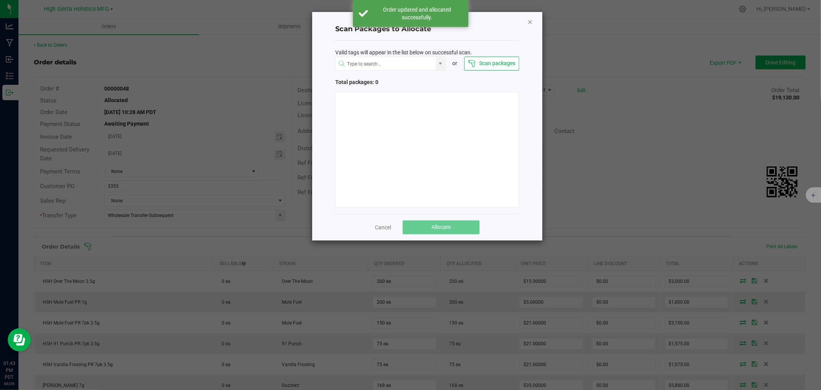
click at [530, 20] on icon "Close" at bounding box center [530, 21] width 5 height 9
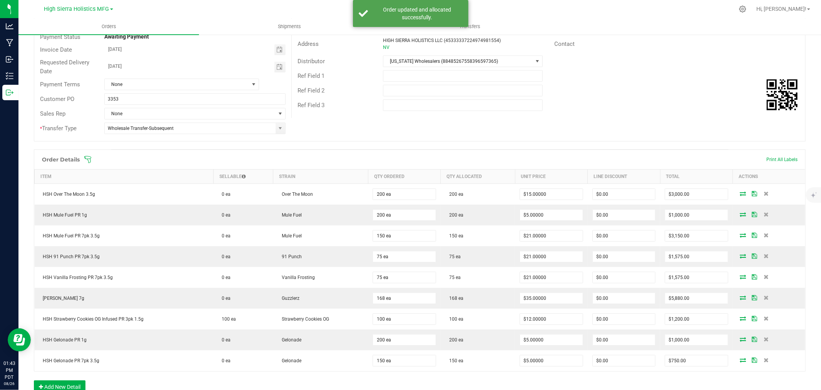
scroll to position [128, 0]
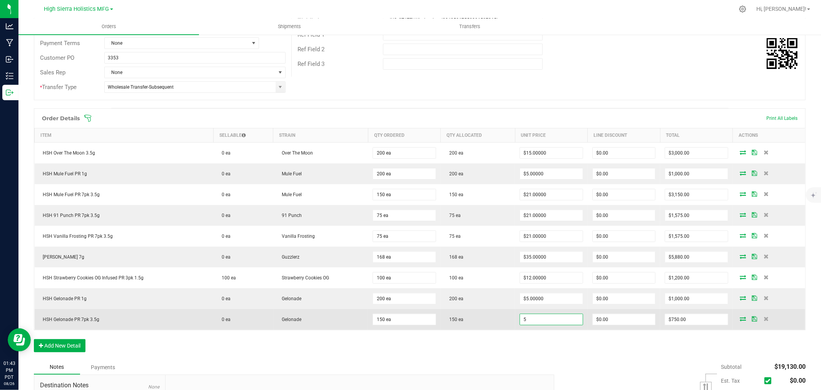
drag, startPoint x: 549, startPoint y: 322, endPoint x: 493, endPoint y: 323, distance: 55.5
click at [493, 323] on outbound-order-line-row "HSH Gelonade PR 7pk 3.5g 0 ea Gelonade 150 ea 150 ea 5 $0.00 $750.00" at bounding box center [420, 319] width 771 height 21
drag, startPoint x: 525, startPoint y: 318, endPoint x: 513, endPoint y: 320, distance: 12.1
click at [515, 320] on td "5" at bounding box center [551, 319] width 72 height 21
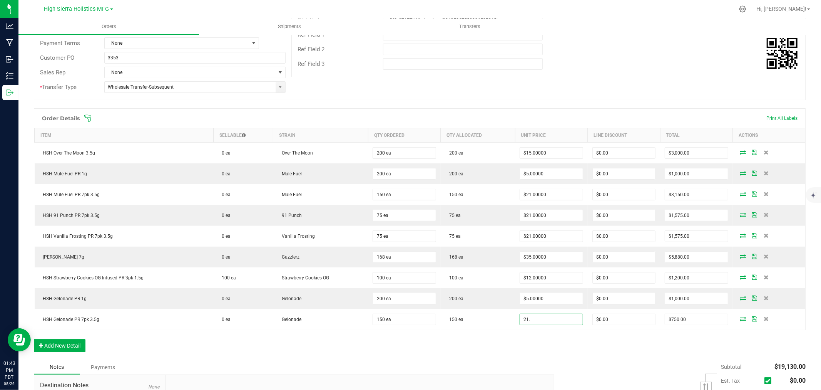
type input "$21.00000"
type input "$3,150.00"
click at [557, 352] on div "Order Details Print All Labels Item Sellable Strain Qty Ordered Qty Allocated U…" at bounding box center [420, 233] width 772 height 251
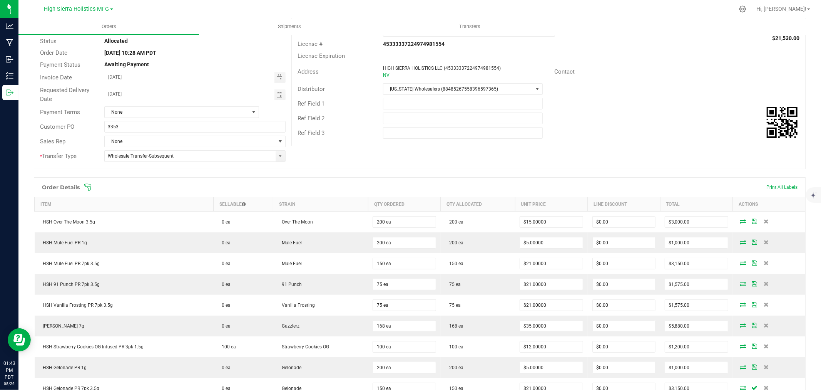
scroll to position [0, 0]
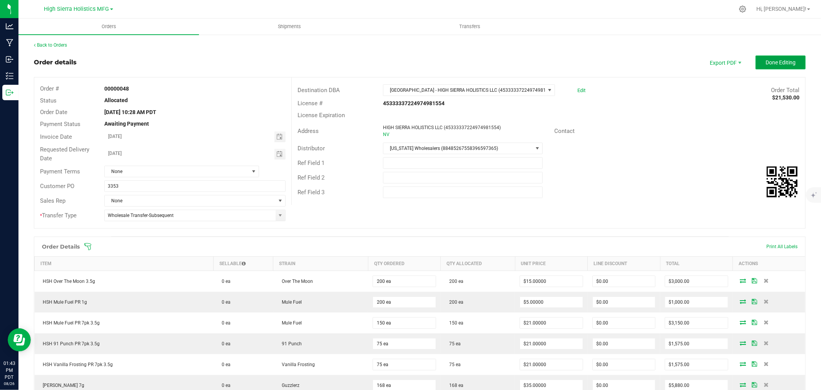
click at [778, 62] on span "Done Editing" at bounding box center [781, 62] width 30 height 6
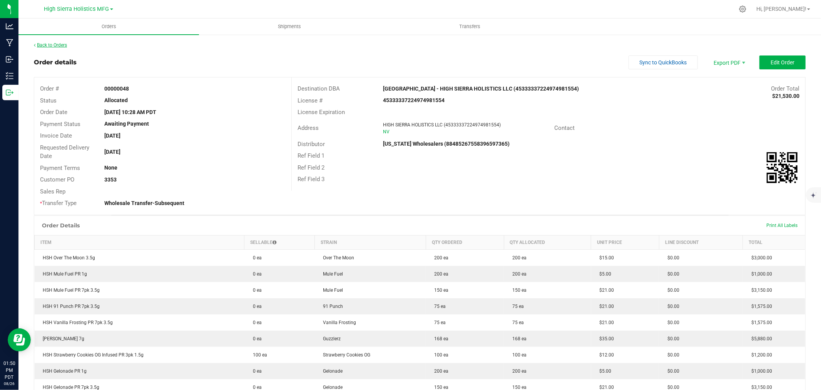
click at [55, 45] on link "Back to Orders" at bounding box center [50, 44] width 33 height 5
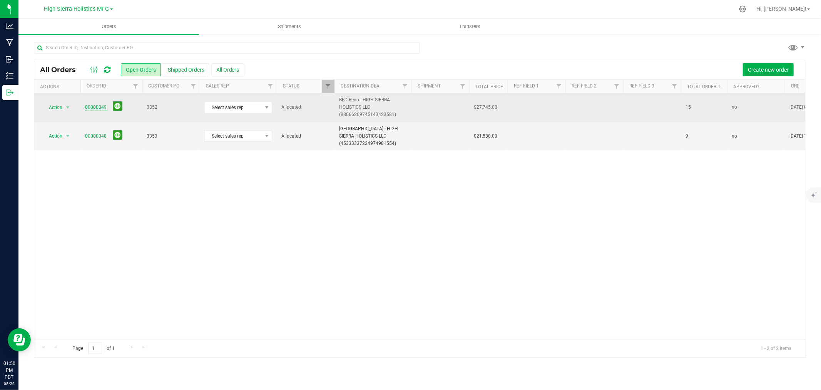
click at [95, 110] on link "00000049" at bounding box center [96, 107] width 22 height 7
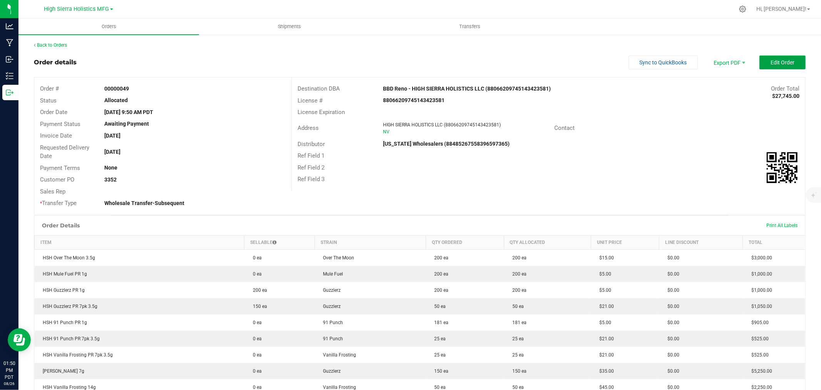
click at [795, 60] on button "Edit Order" at bounding box center [783, 62] width 46 height 14
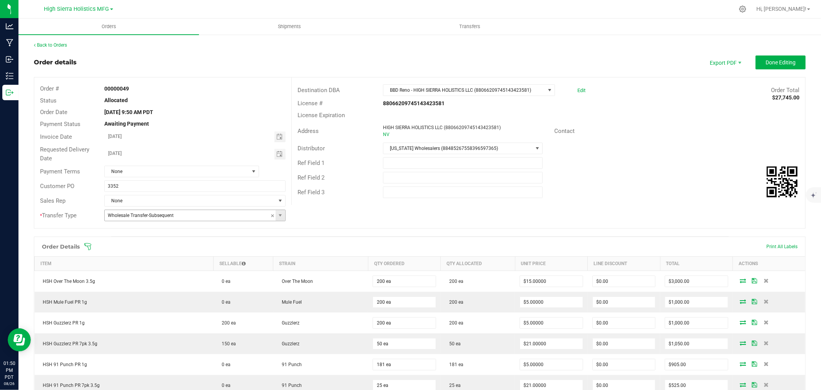
scroll to position [85, 0]
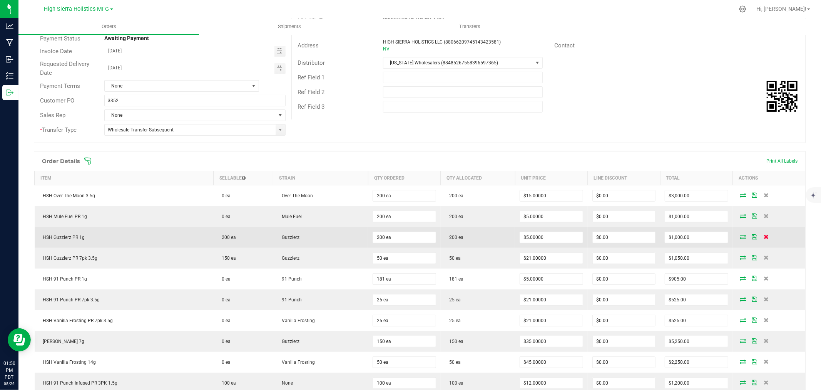
click at [764, 236] on icon at bounding box center [766, 236] width 5 height 5
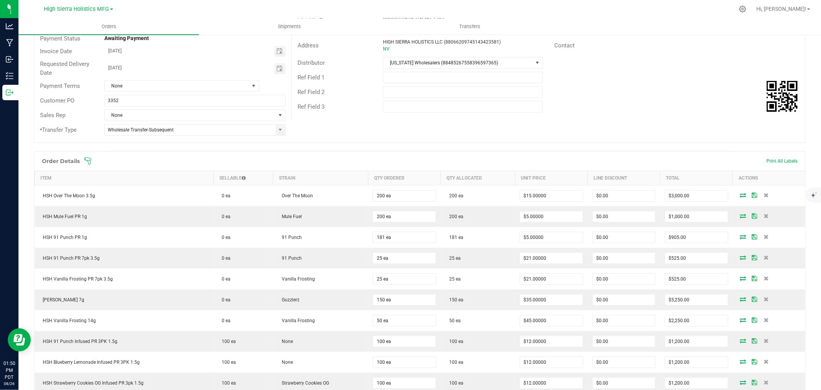
click at [803, 162] on span at bounding box center [470, 161] width 772 height 8
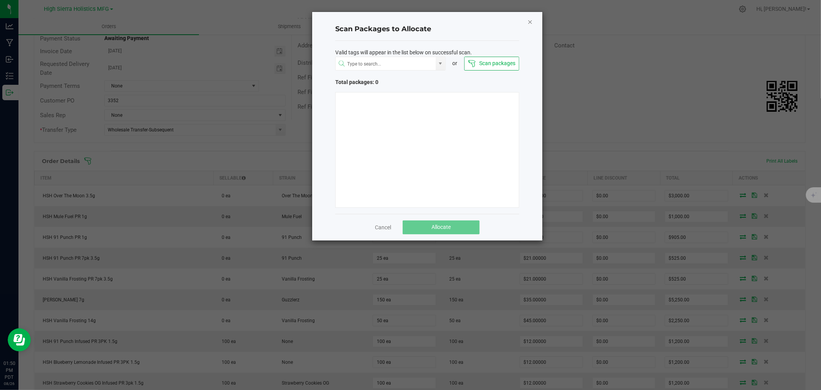
click at [528, 22] on icon "Close" at bounding box center [530, 21] width 5 height 9
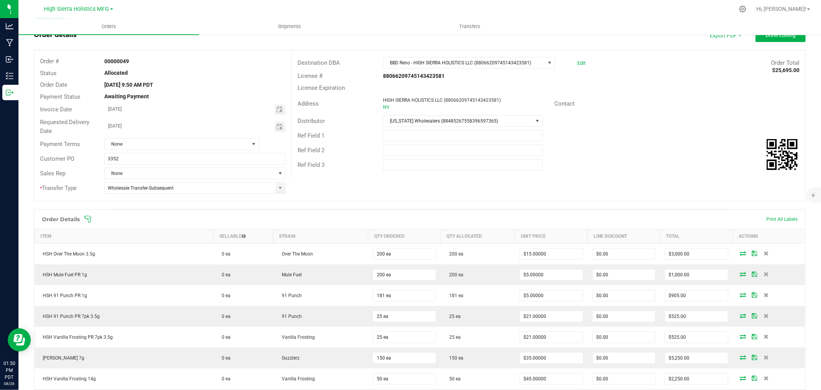
scroll to position [0, 0]
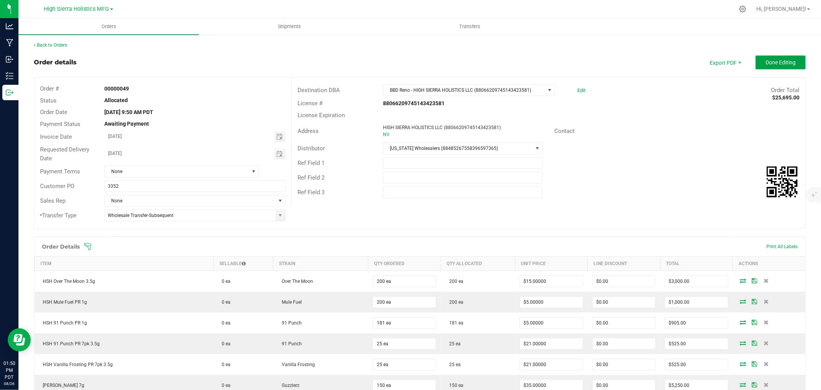
click at [782, 64] on span "Done Editing" at bounding box center [781, 62] width 30 height 6
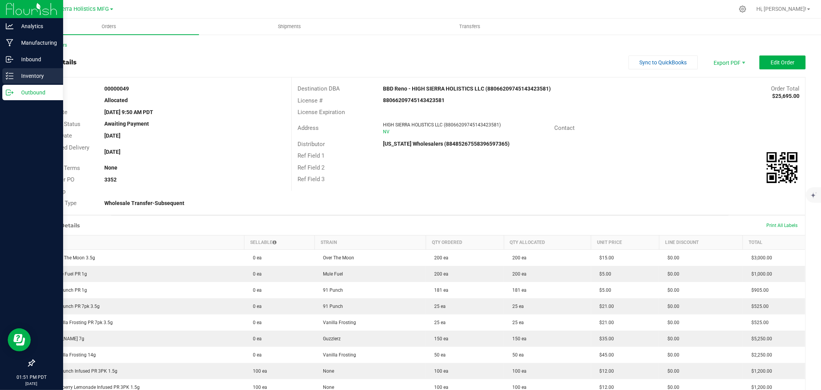
click at [28, 70] on div "Inventory" at bounding box center [32, 75] width 61 height 15
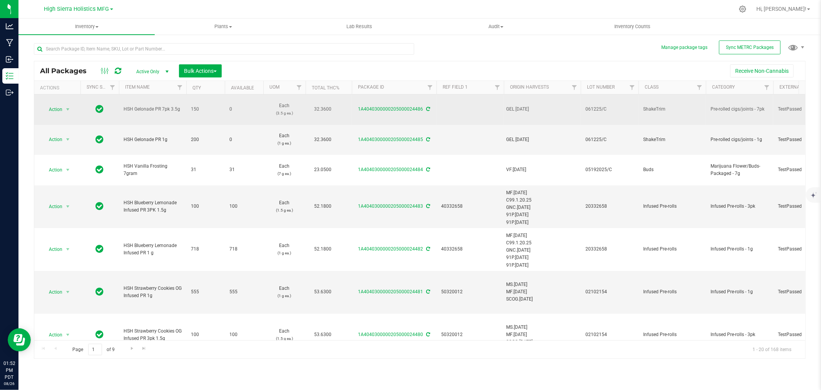
click at [428, 108] on icon at bounding box center [429, 109] width 4 height 5
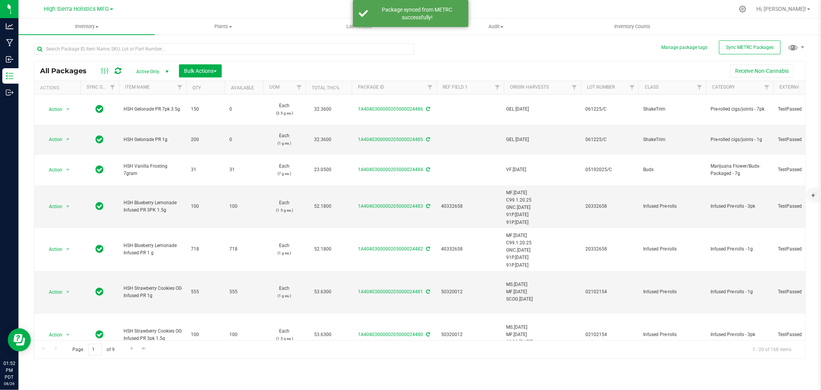
click at [105, 55] on div at bounding box center [224, 52] width 380 height 18
click at [109, 46] on input "text" at bounding box center [224, 49] width 380 height 12
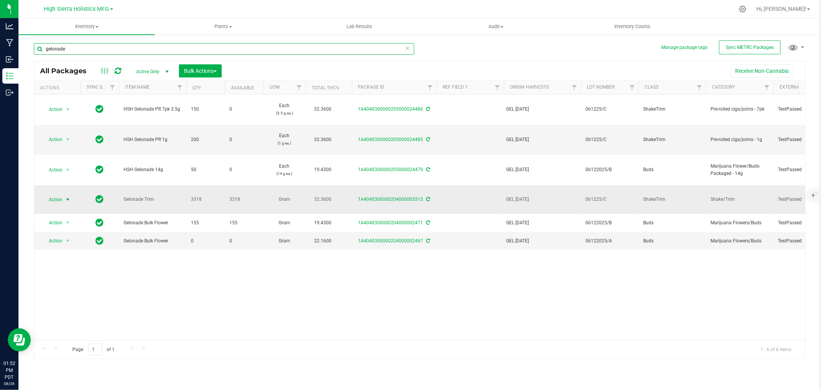
type input "gelonade"
click at [67, 196] on span "select" at bounding box center [68, 199] width 6 height 6
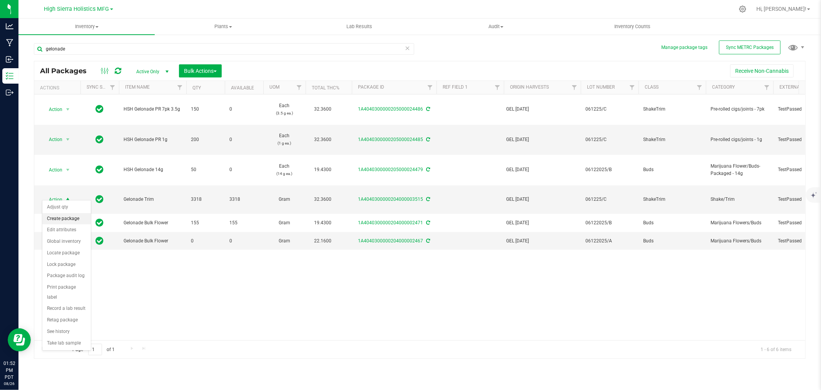
click at [68, 220] on li "Create package" at bounding box center [66, 219] width 49 height 12
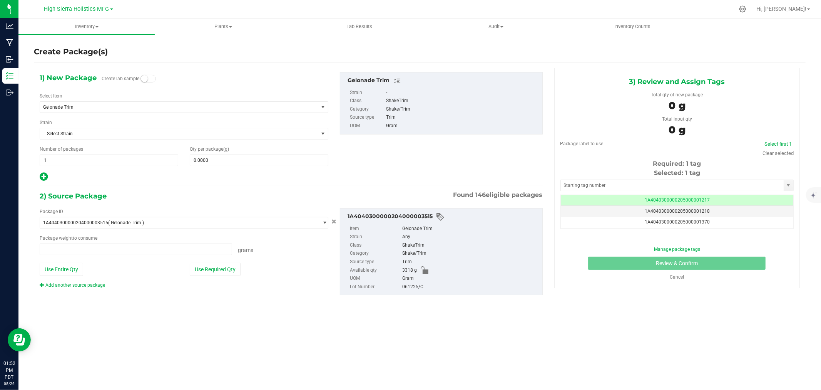
type input "0.0000 g"
click at [90, 104] on span "Gelonade Trim" at bounding box center [173, 106] width 261 height 5
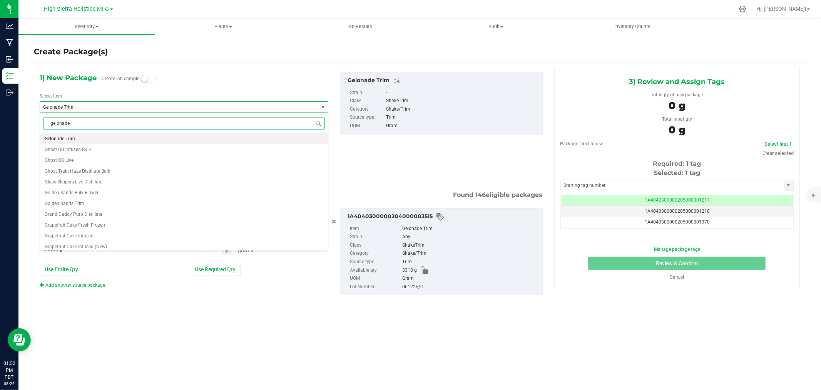
scroll to position [0, 0]
type input "gelonade pr"
click at [97, 136] on li "HSH Gelonade PR 1g" at bounding box center [184, 138] width 288 height 11
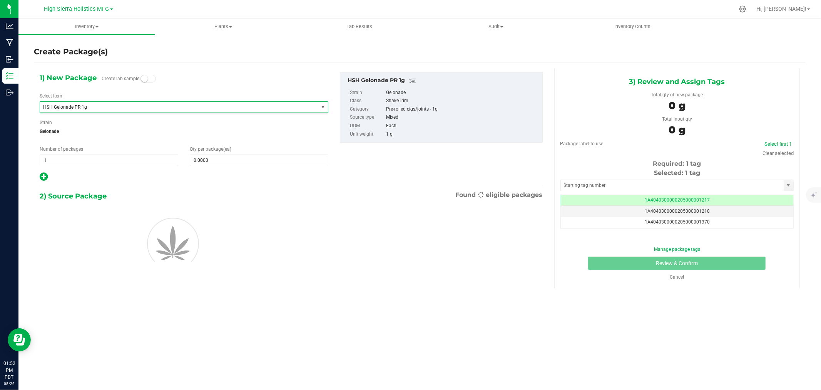
type input "0"
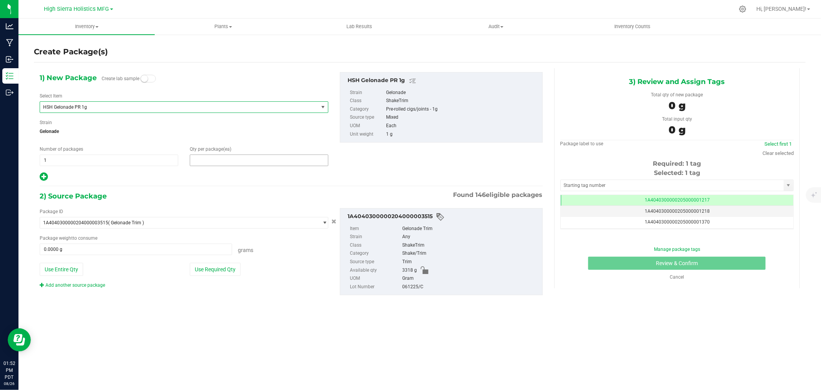
click at [217, 161] on span at bounding box center [259, 160] width 139 height 12
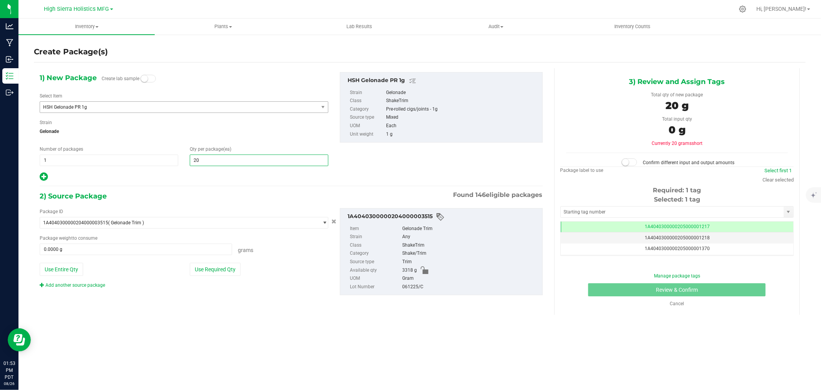
type input "200"
click at [214, 191] on div "2) Source Package Found 146 eligible packages" at bounding box center [291, 196] width 503 height 12
click at [218, 273] on button "Use Required Qty" at bounding box center [215, 269] width 51 height 13
type input "200.0000 g"
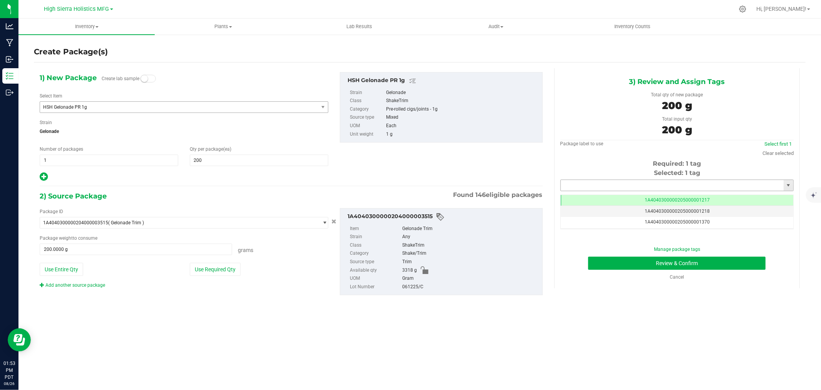
click at [615, 184] on input "text" at bounding box center [672, 185] width 223 height 11
click at [616, 199] on li "1A4040300000205000024487" at bounding box center [677, 199] width 233 height 12
type input "1A4040300000205000024487"
click at [625, 263] on button "Review & Confirm" at bounding box center [677, 262] width 178 height 13
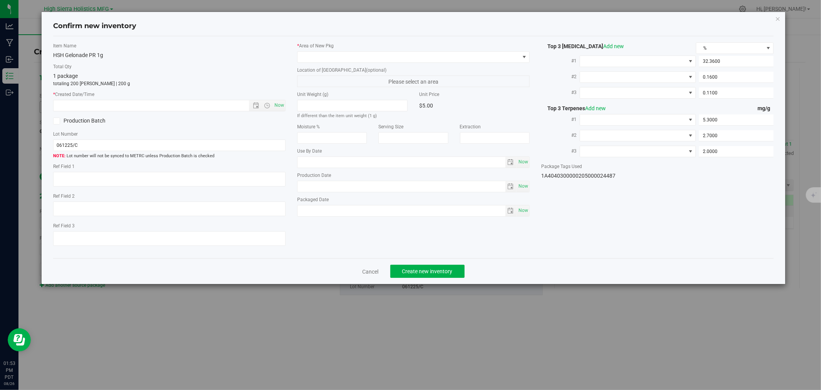
type input "2025-06-12"
click at [279, 107] on span "Now" at bounding box center [279, 105] width 13 height 11
type input "8/26/2025 1:53 PM"
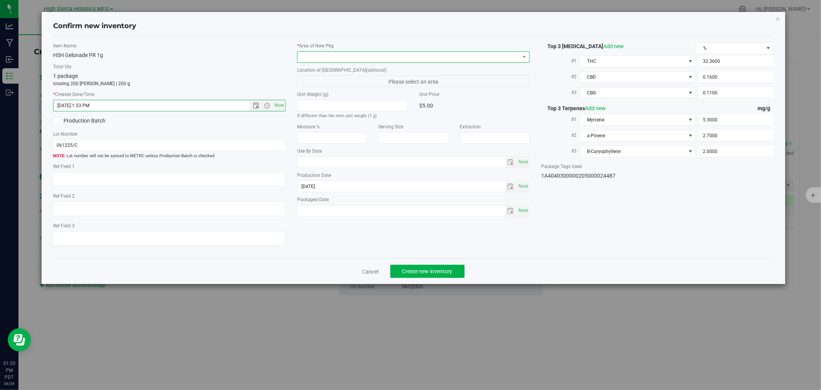
click at [316, 56] on span at bounding box center [409, 57] width 222 height 11
click at [315, 97] on li "Safe Room" at bounding box center [414, 99] width 232 height 11
click at [459, 269] on button "Create new inventory" at bounding box center [427, 271] width 74 height 13
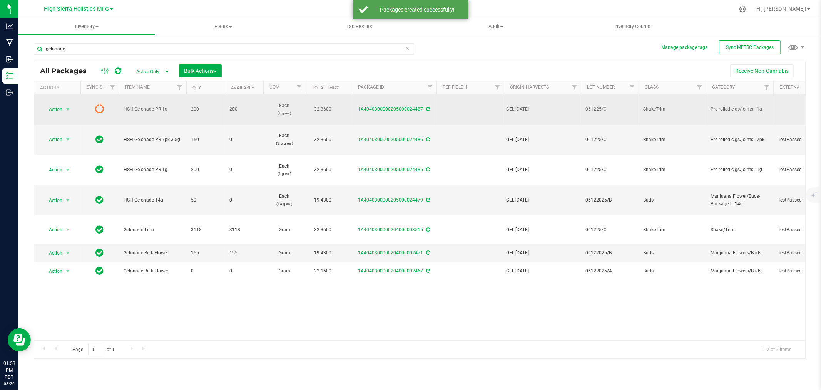
click at [428, 108] on icon at bounding box center [429, 109] width 4 height 5
click at [65, 108] on span "select" at bounding box center [68, 109] width 6 height 6
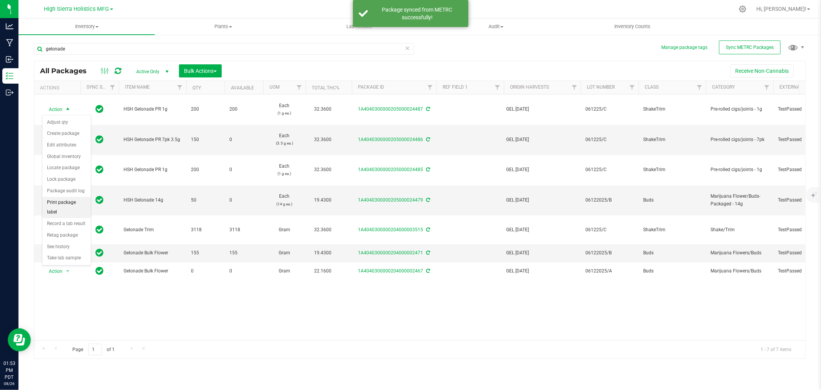
click at [69, 203] on li "Print package label" at bounding box center [66, 207] width 49 height 21
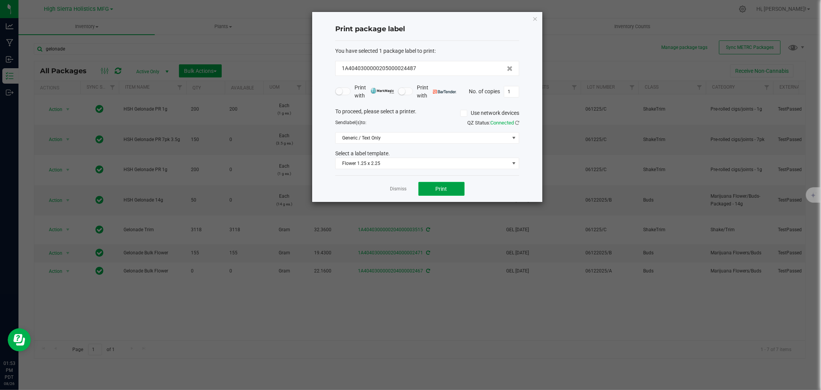
click at [432, 187] on button "Print" at bounding box center [442, 189] width 46 height 14
click at [514, 88] on input "1" at bounding box center [511, 91] width 15 height 11
type input "199"
click at [453, 189] on button "Print" at bounding box center [442, 189] width 46 height 14
click at [534, 18] on icon "button" at bounding box center [535, 18] width 5 height 9
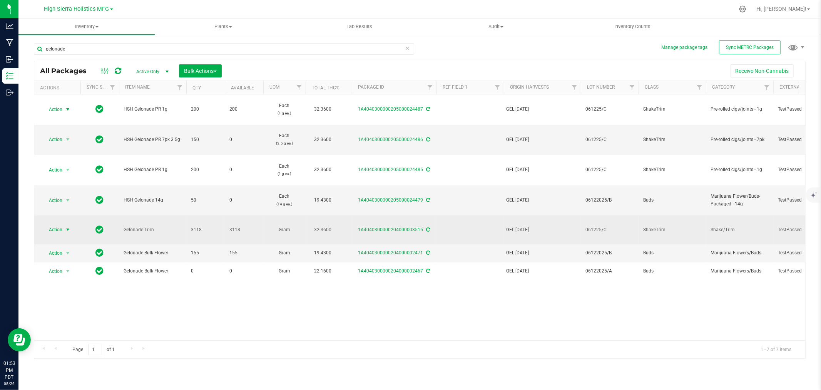
click at [66, 226] on span "select" at bounding box center [68, 229] width 6 height 6
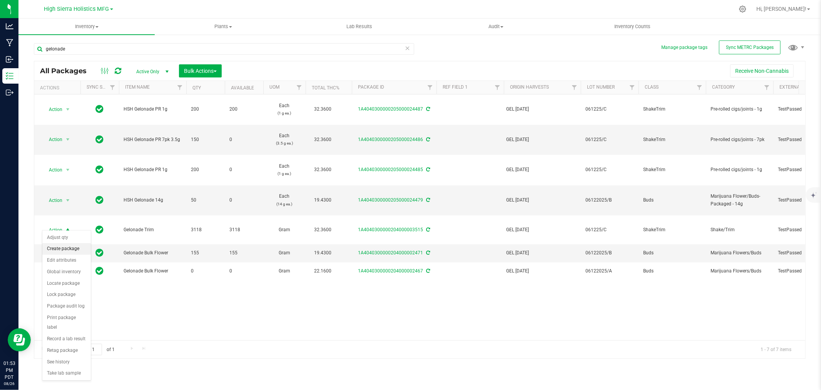
click at [72, 249] on li "Create package" at bounding box center [66, 249] width 49 height 12
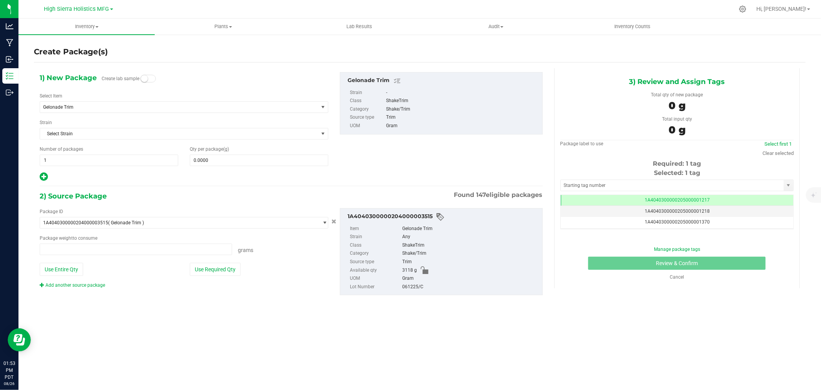
type input "0.0000 g"
click at [85, 106] on span "Gelonade Trim" at bounding box center [173, 106] width 261 height 5
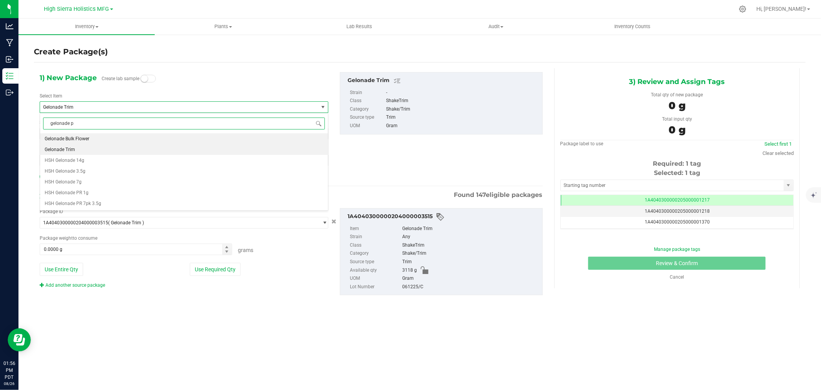
type input "gelonade pr"
click at [97, 152] on span "HSH Gelonade PR 7pk 3.5g" at bounding box center [73, 149] width 57 height 5
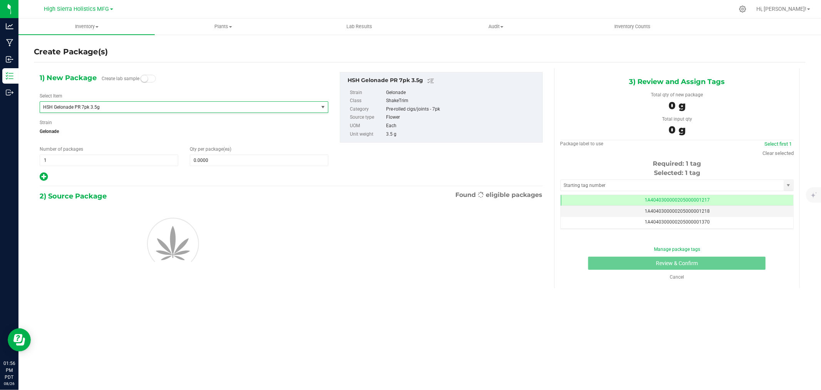
type input "0"
click at [208, 162] on span at bounding box center [259, 160] width 139 height 12
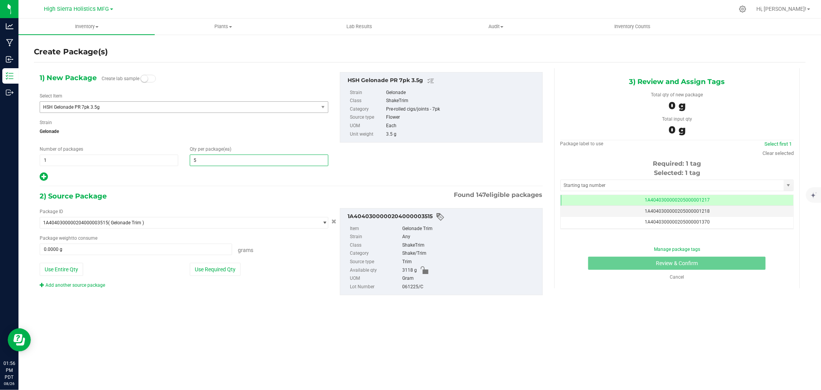
type input "50"
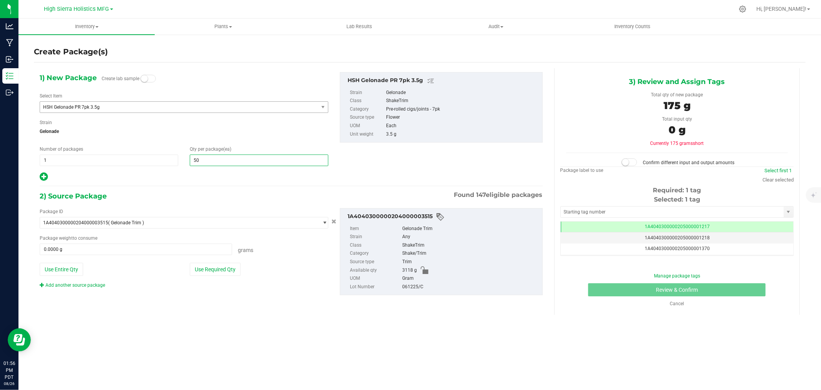
type input "50"
click at [197, 182] on div at bounding box center [184, 177] width 289 height 10
click at [226, 266] on button "Use Required Qty" at bounding box center [215, 269] width 51 height 13
type input "175.0000 g"
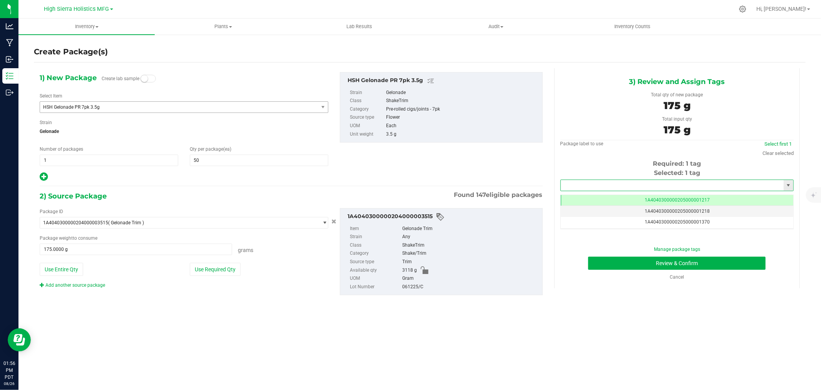
click at [611, 183] on input "text" at bounding box center [672, 185] width 223 height 11
click at [621, 197] on li "1A4040300000205000024488" at bounding box center [677, 199] width 233 height 12
type input "1A4040300000205000024488"
click at [626, 263] on button "Review & Confirm" at bounding box center [677, 262] width 178 height 13
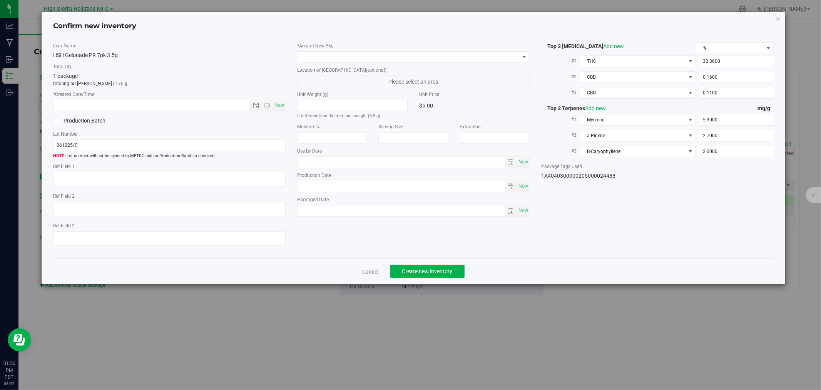
type input "2025-06-12"
click at [278, 104] on span "Now" at bounding box center [279, 105] width 13 height 11
type input "8/26/2025 1:56 PM"
click at [320, 55] on span at bounding box center [409, 57] width 222 height 11
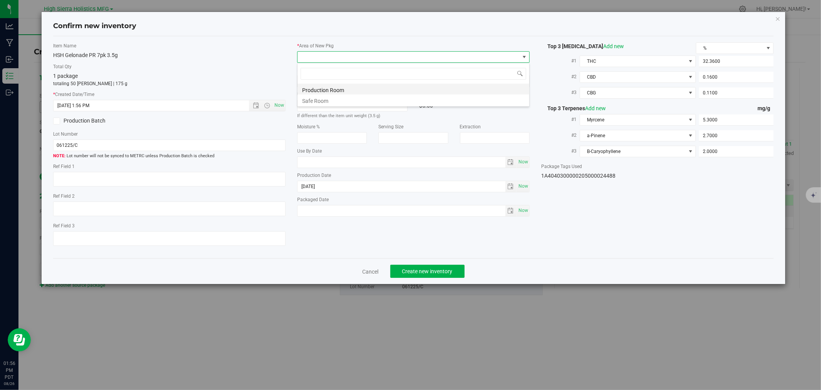
scroll to position [12, 233]
click at [320, 99] on li "Safe Room" at bounding box center [414, 99] width 232 height 11
click at [448, 273] on span "Create new inventory" at bounding box center [427, 271] width 50 height 6
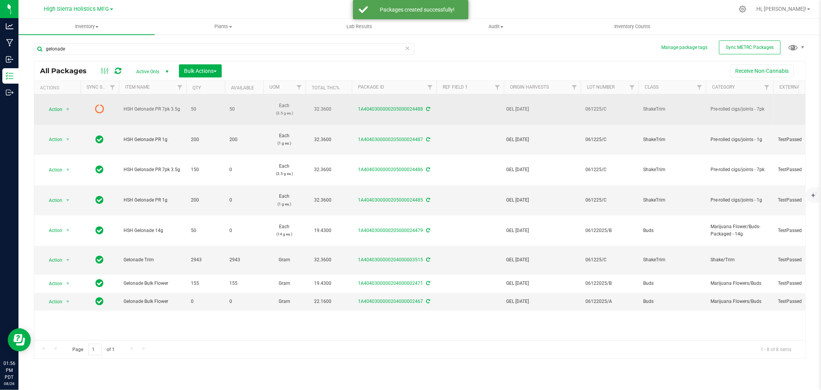
click at [428, 106] on span at bounding box center [427, 108] width 5 height 5
click at [70, 108] on span "select" at bounding box center [68, 109] width 6 height 6
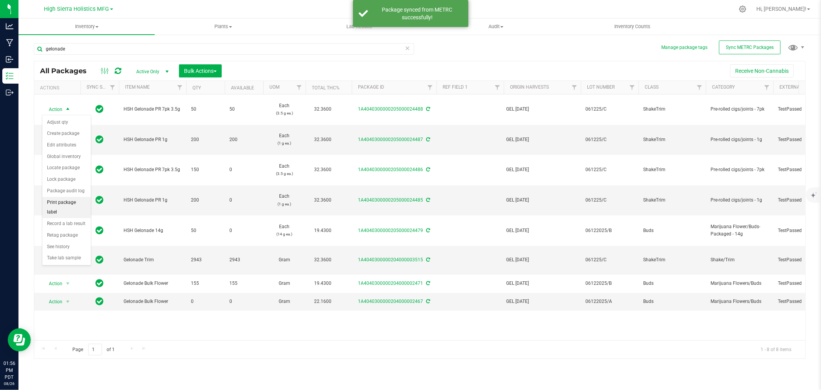
click at [76, 205] on li "Print package label" at bounding box center [66, 207] width 49 height 21
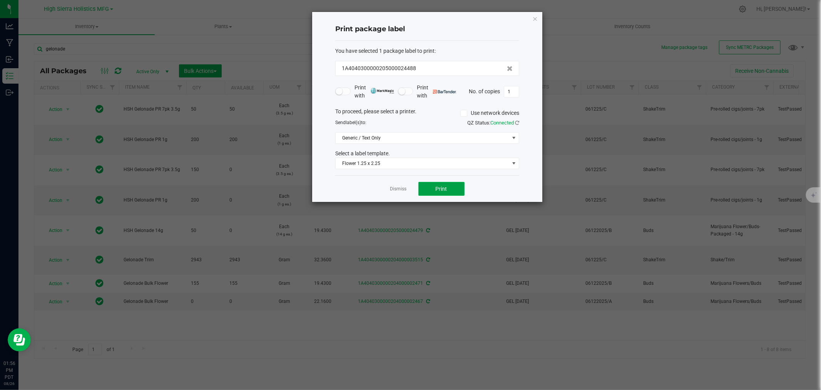
click at [440, 189] on span "Print" at bounding box center [442, 189] width 12 height 6
click at [514, 92] on input "1" at bounding box center [511, 91] width 15 height 11
type input "49"
click at [449, 194] on button "Print" at bounding box center [442, 189] width 46 height 14
click at [537, 18] on icon "button" at bounding box center [535, 18] width 5 height 9
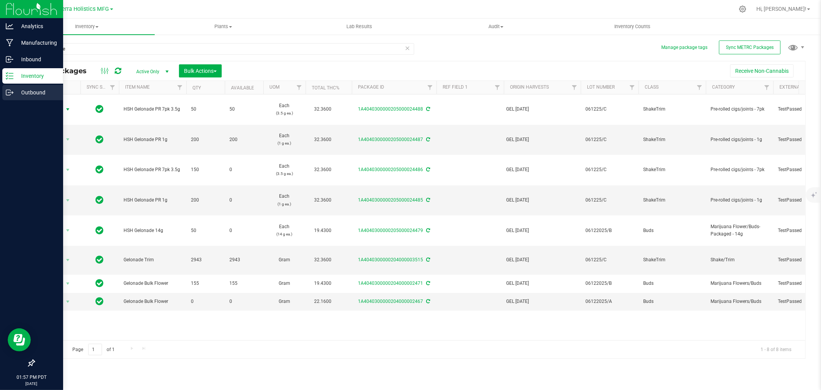
click at [33, 94] on p "Outbound" at bounding box center [36, 92] width 46 height 9
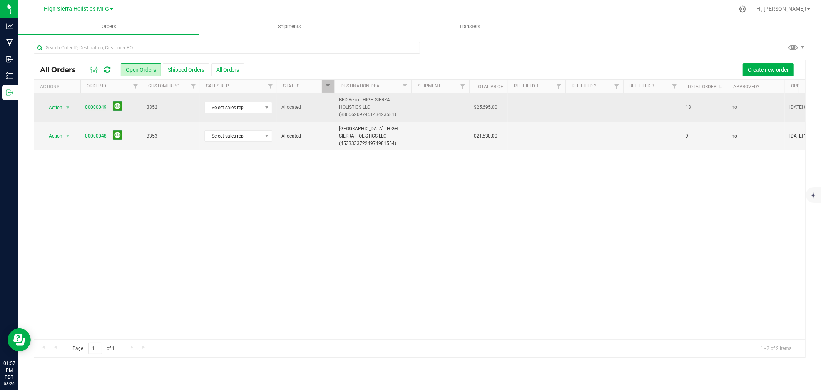
click at [95, 109] on link "00000049" at bounding box center [96, 107] width 22 height 7
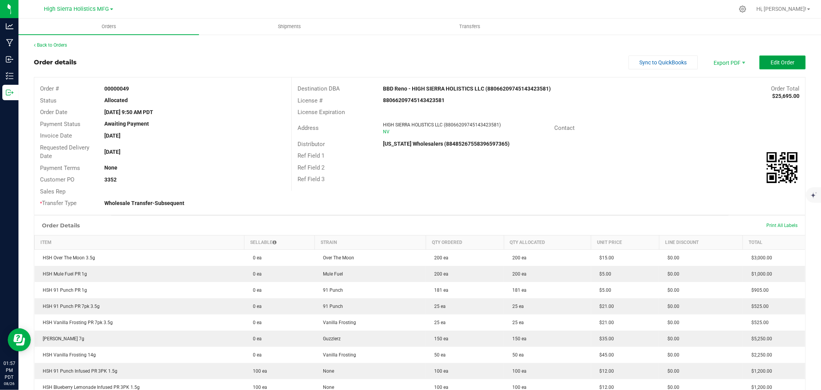
click at [776, 63] on span "Edit Order" at bounding box center [783, 62] width 24 height 6
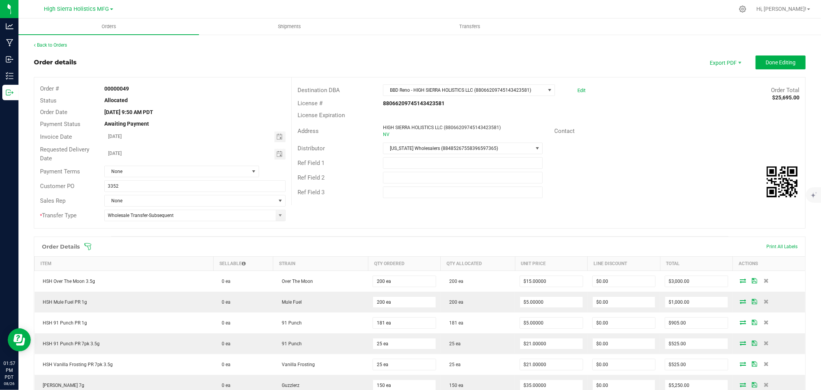
click at [90, 244] on icon at bounding box center [87, 246] width 7 height 7
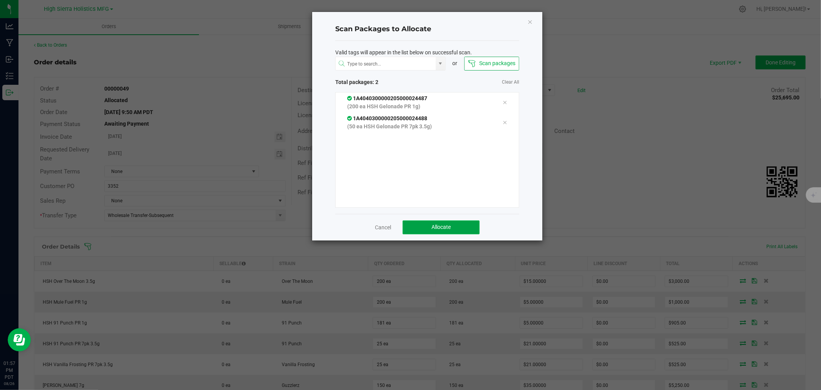
click at [451, 225] on button "Allocate" at bounding box center [441, 227] width 77 height 14
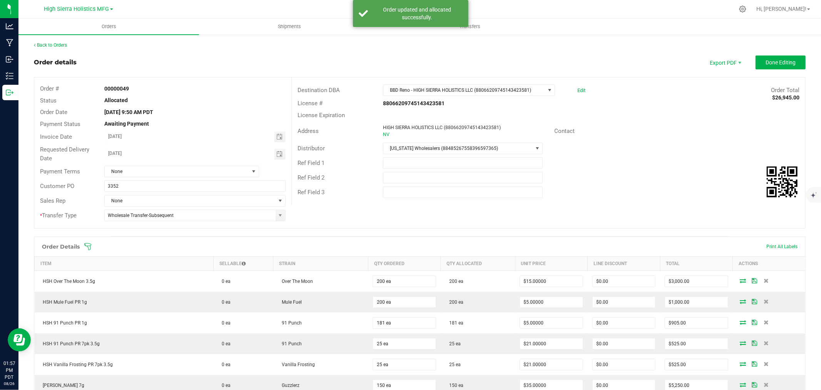
click at [592, 230] on div "Order details Export PDF Done Editing Order # 00000049 Status Allocated Order D…" at bounding box center [420, 393] width 772 height 676
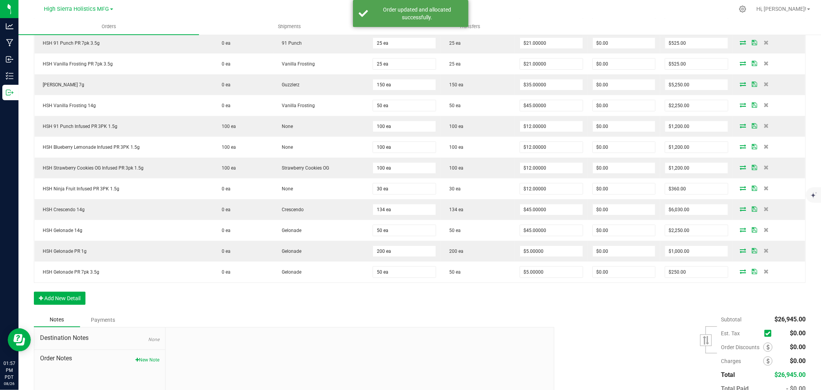
scroll to position [342, 0]
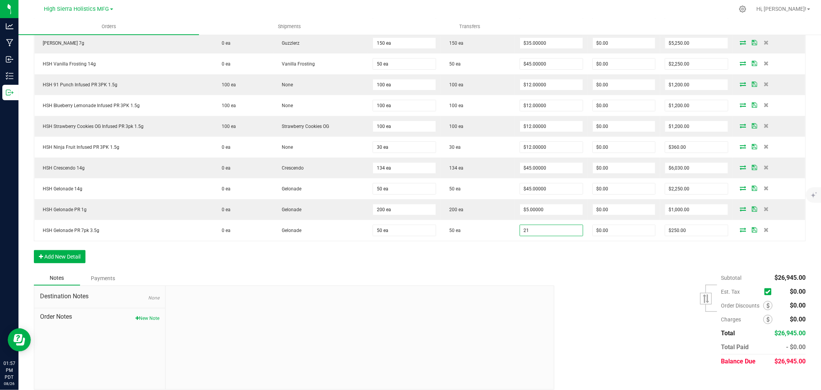
type input "$21.00000"
type input "$1,050.00"
click at [517, 251] on div "Order Details Print All Labels Item Sellable Strain Qty Ordered Qty Allocated U…" at bounding box center [420, 82] width 772 height 376
click at [646, 265] on div "Order Details Print All Labels Item Sellable Strain Qty Ordered Qty Allocated U…" at bounding box center [420, 82] width 772 height 376
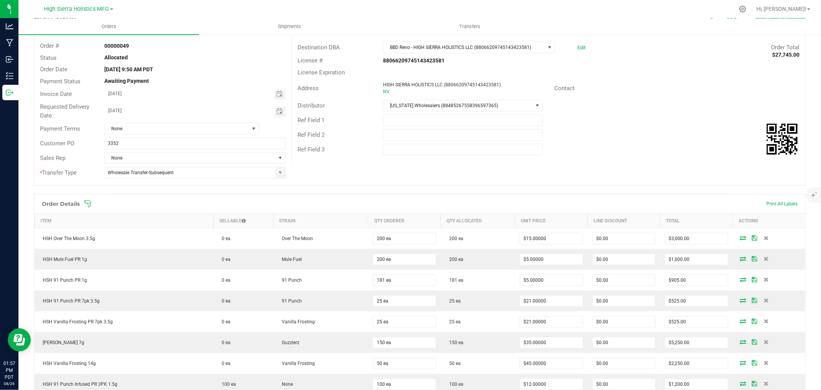
scroll to position [0, 0]
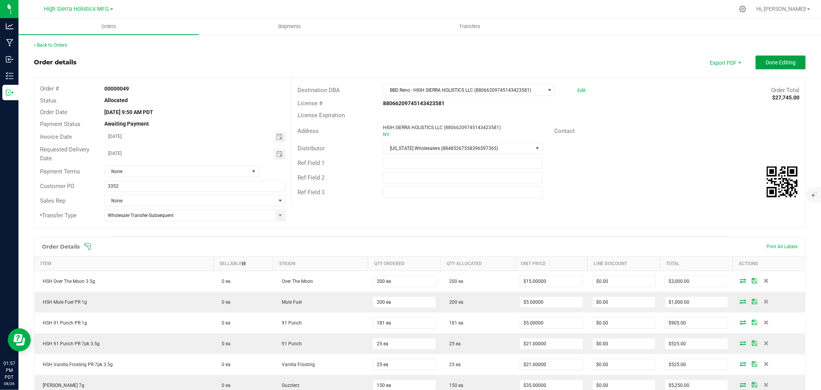
click at [774, 65] on span "Done Editing" at bounding box center [781, 62] width 30 height 6
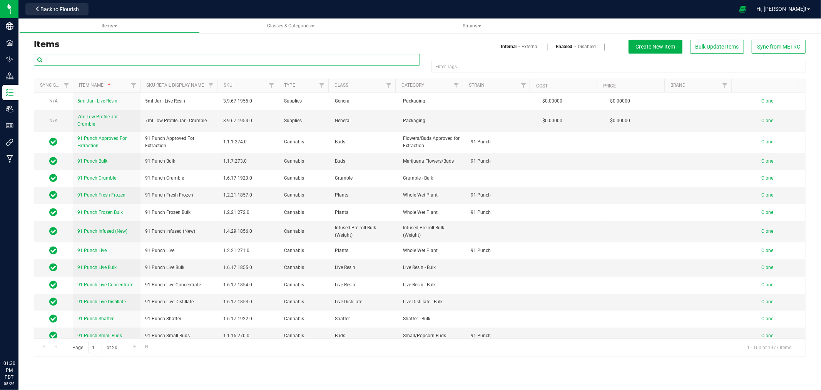
click at [74, 59] on input "text" at bounding box center [227, 60] width 386 height 12
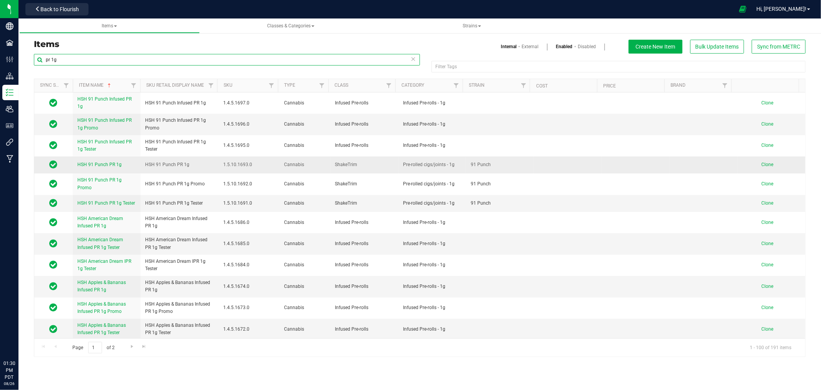
type input "pr 1g"
click at [765, 163] on span "Clone" at bounding box center [768, 164] width 12 height 5
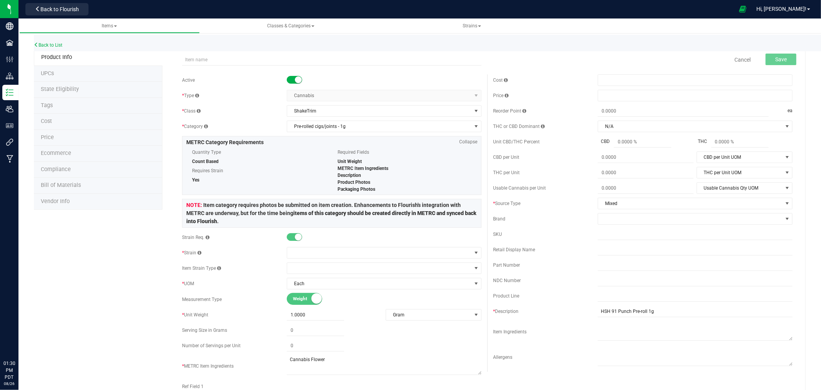
drag, startPoint x: 211, startPoint y: 60, endPoint x: 212, endPoint y: 47, distance: 13.9
click at [211, 60] on input "text" at bounding box center [332, 60] width 300 height 12
click at [196, 60] on input "HSH gelonade PR 1g" at bounding box center [332, 60] width 300 height 12
type input "HSH Gelonade PR 1g"
click at [222, 61] on input "HSH Gelonade PR 1g" at bounding box center [332, 60] width 300 height 12
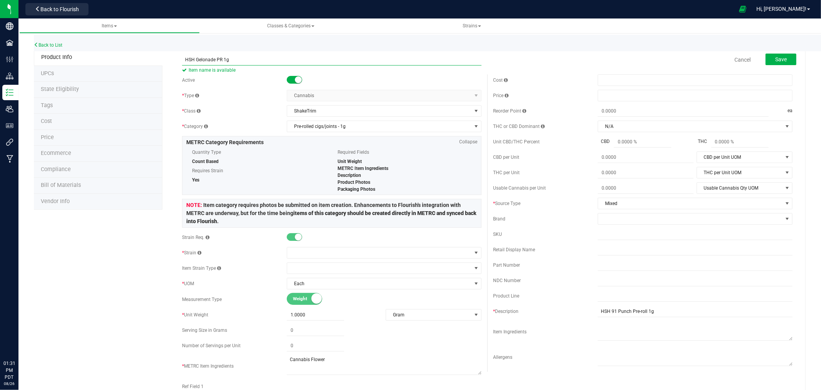
click at [222, 61] on input "HSH Gelonade PR 1g" at bounding box center [332, 60] width 300 height 12
click at [261, 96] on div "* Type" at bounding box center [234, 95] width 105 height 7
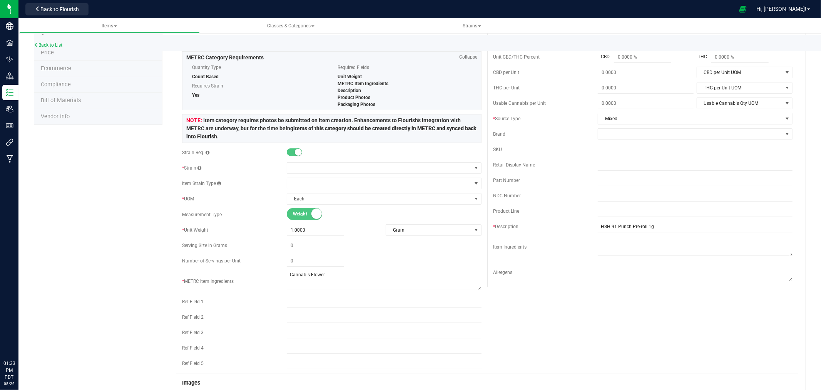
scroll to position [85, 0]
click at [314, 172] on span at bounding box center [379, 167] width 184 height 11
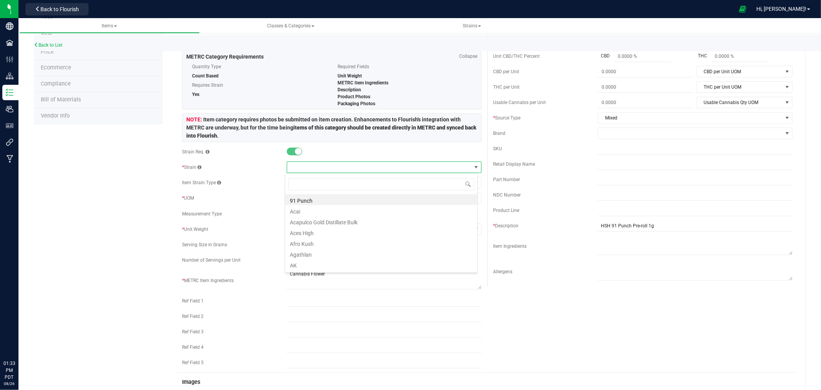
scroll to position [12, 193]
type input "Gelo"
click at [321, 199] on li "Gelonade" at bounding box center [381, 199] width 192 height 11
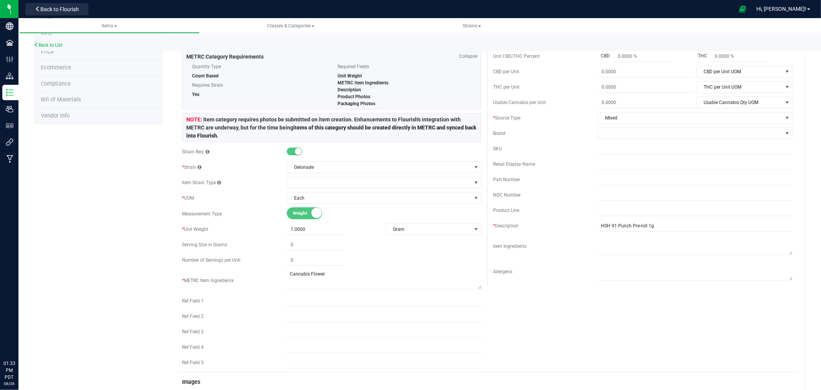
click at [149, 186] on div "Product Info UPCs State Eligibility Tags Cost Price Ecommerce Compliance Bill o…" at bounding box center [420, 307] width 772 height 687
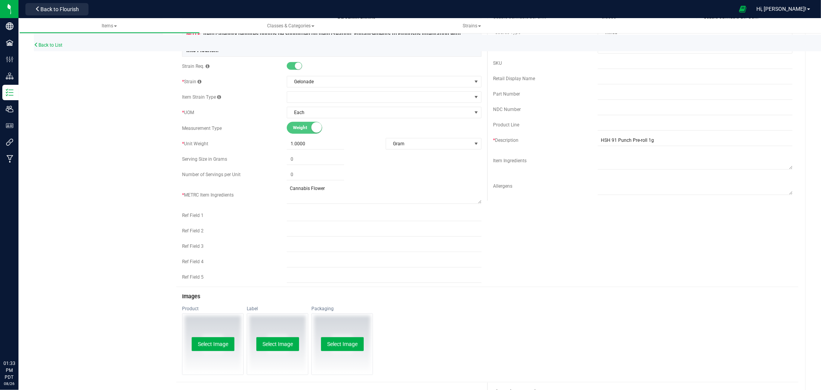
scroll to position [0, 0]
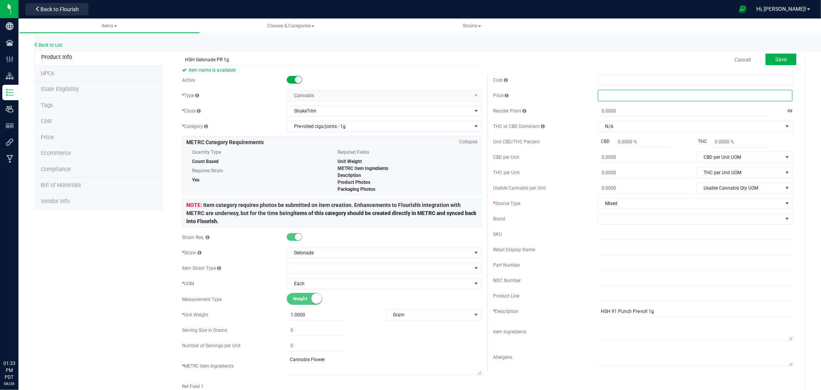
click at [626, 94] on span at bounding box center [695, 96] width 195 height 12
type input "5.00"
type input "$5.00000"
click at [623, 60] on div "Cancel Save" at bounding box center [642, 59] width 311 height 19
drag, startPoint x: 626, startPoint y: 311, endPoint x: 607, endPoint y: 315, distance: 19.2
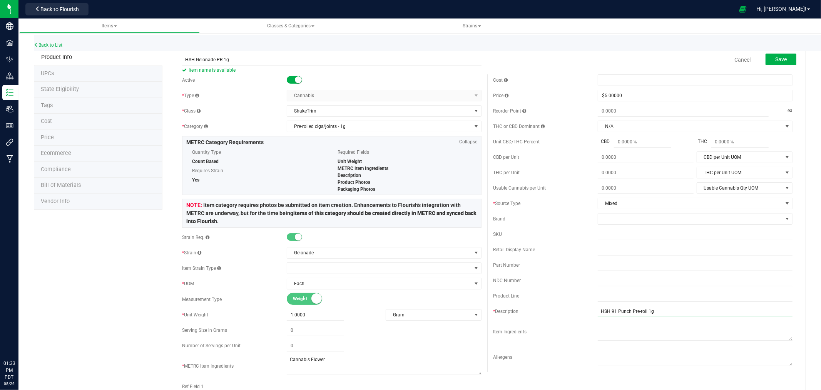
click at [607, 315] on input "HSH 91 Punch Pre-roll 1g" at bounding box center [695, 311] width 195 height 12
type input "HSH Gelonade Pre-roll 1g"
click at [575, 344] on div "Cost Price $5.00000 5 Reorder Point ea THC or CBD Dominant N/A" at bounding box center [642, 222] width 311 height 297
click at [779, 60] on span "Save" at bounding box center [782, 59] width 12 height 6
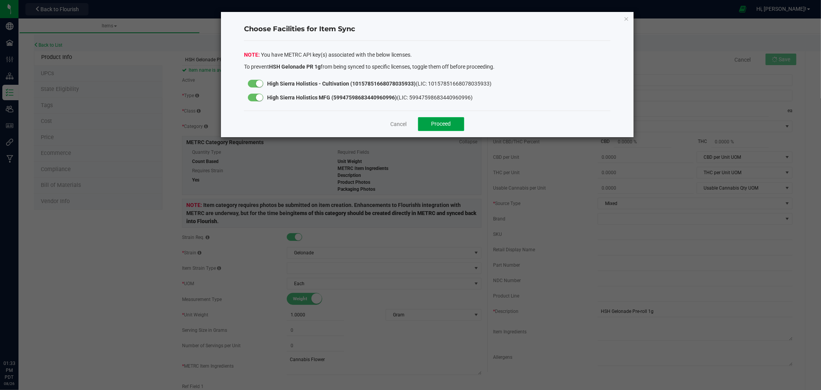
click at [436, 126] on span "Proceed" at bounding box center [442, 124] width 20 height 6
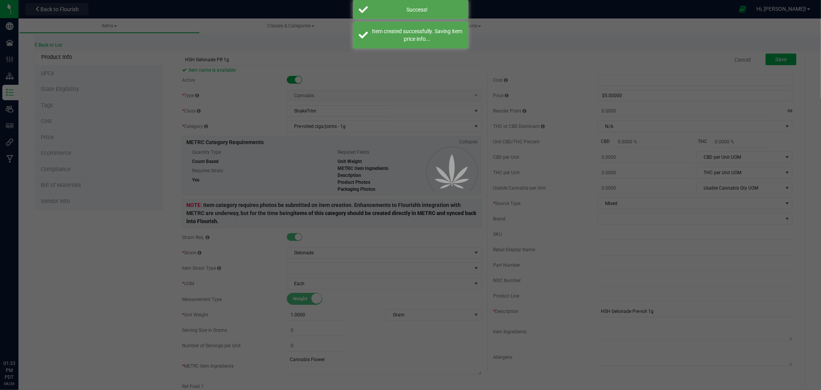
click at [63, 91] on div at bounding box center [410, 195] width 821 height 390
click at [71, 89] on div at bounding box center [410, 195] width 821 height 390
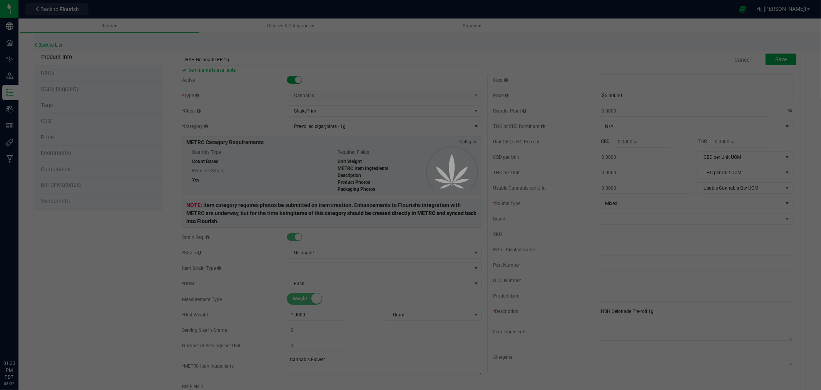
click at [68, 87] on div at bounding box center [410, 195] width 821 height 390
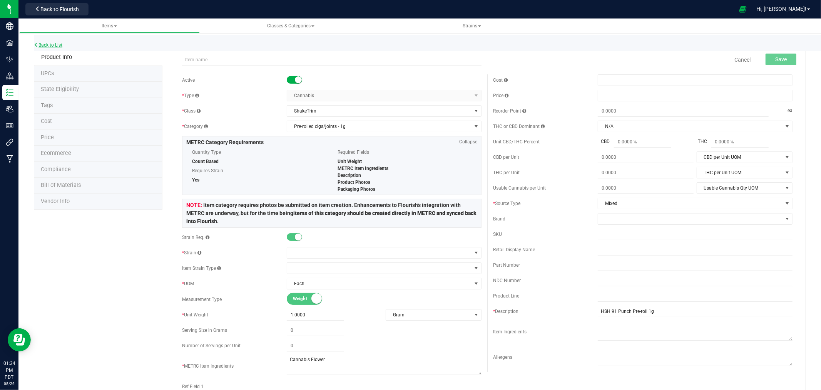
click at [58, 45] on link "Back to List" at bounding box center [48, 44] width 28 height 5
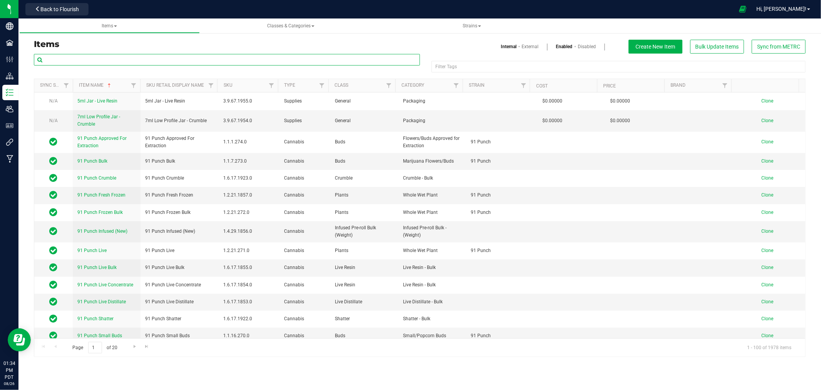
click at [193, 60] on input "text" at bounding box center [227, 60] width 386 height 12
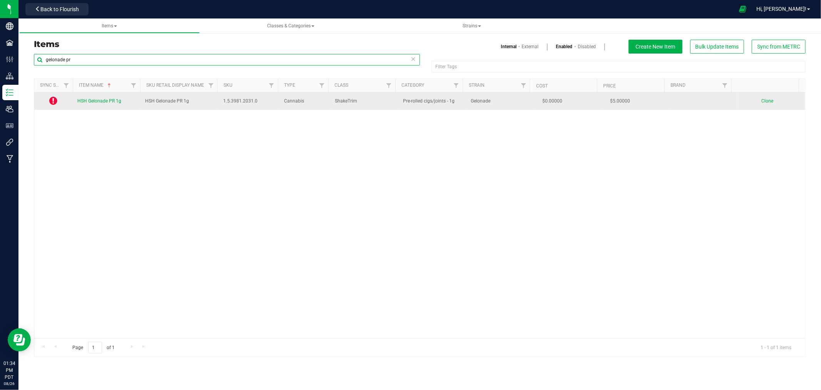
type input "gelonade pr"
click at [109, 99] on span "HSH Gelonade PR 1g" at bounding box center [99, 100] width 44 height 5
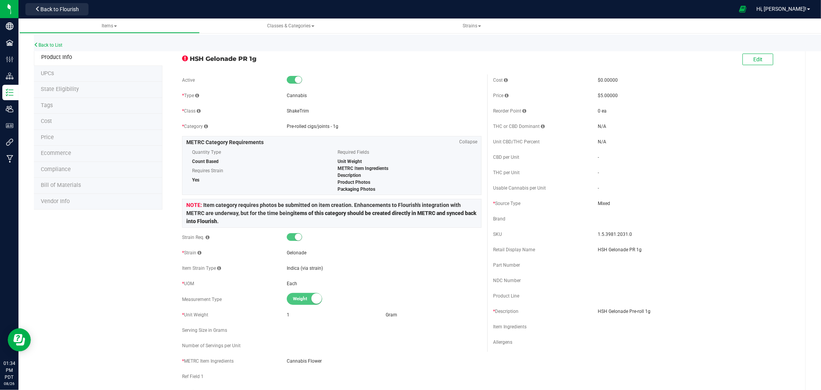
click at [72, 89] on span "State Eligibility" at bounding box center [60, 89] width 38 height 7
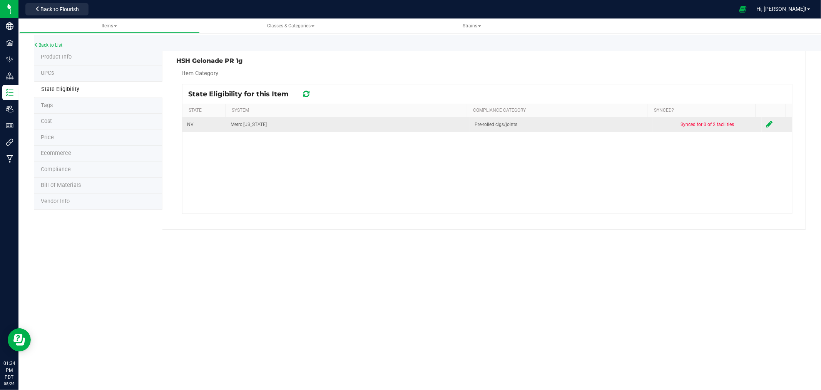
click at [767, 120] on icon at bounding box center [770, 124] width 7 height 8
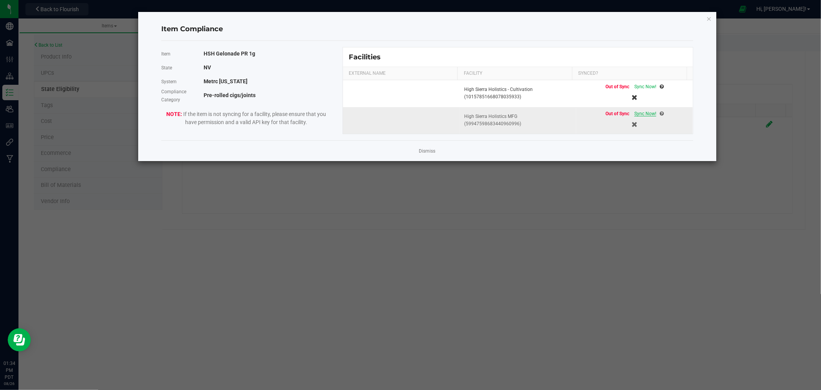
click at [638, 114] on span "Sync Now!" at bounding box center [646, 113] width 22 height 5
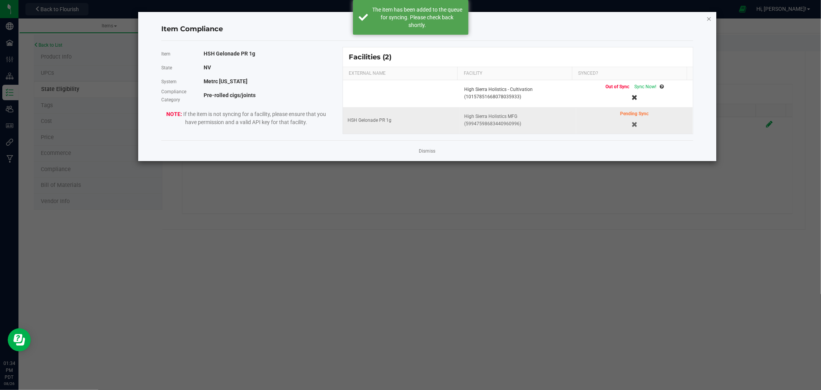
click at [710, 18] on icon "Close modal" at bounding box center [709, 18] width 5 height 9
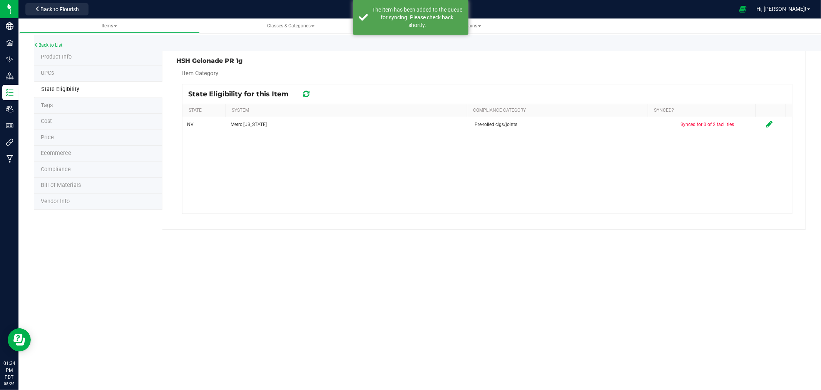
click at [59, 63] on li "Product Info" at bounding box center [98, 57] width 129 height 16
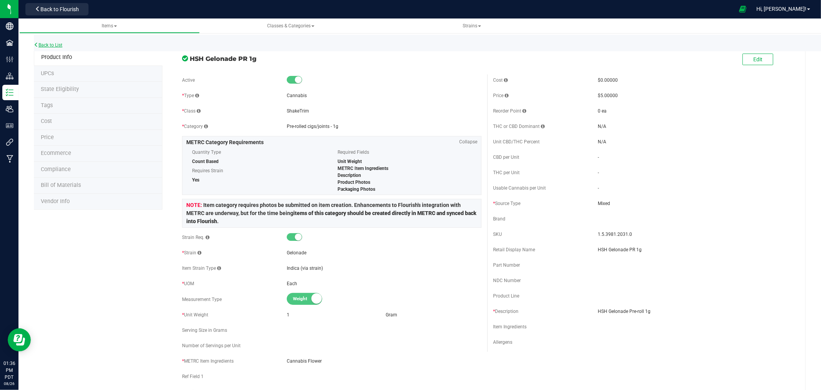
click at [49, 43] on link "Back to List" at bounding box center [48, 44] width 28 height 5
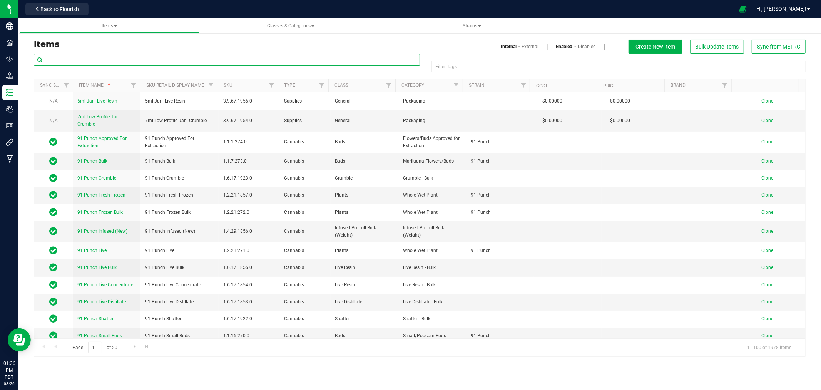
click at [117, 59] on input "text" at bounding box center [227, 60] width 386 height 12
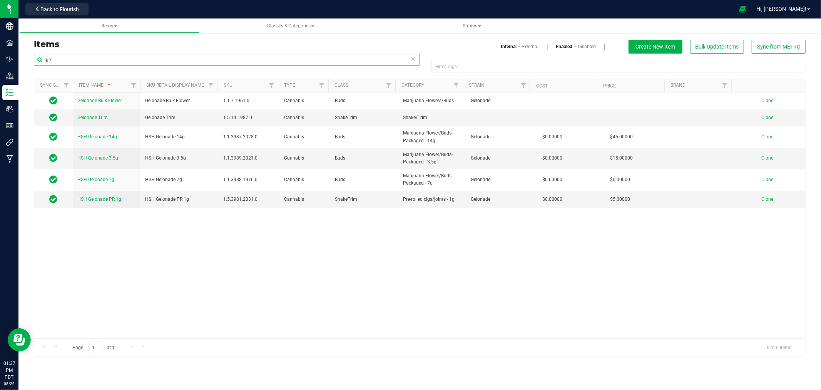
type input "g"
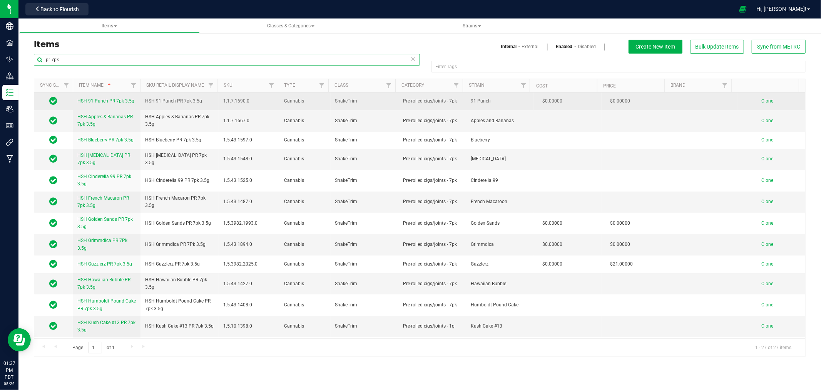
type input "pr 7pk"
click at [763, 99] on span "Clone" at bounding box center [768, 100] width 12 height 5
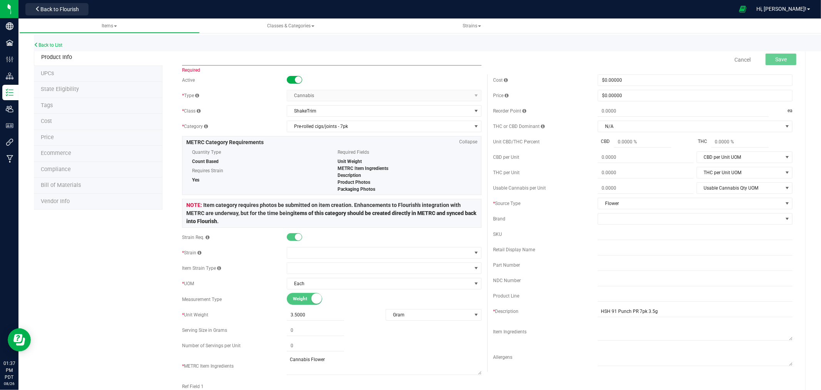
click at [232, 64] on input "text" at bounding box center [332, 60] width 300 height 12
drag, startPoint x: 243, startPoint y: 60, endPoint x: 188, endPoint y: 66, distance: 56.2
click at [188, 59] on span "HSH Gelonade PR 7pk 3.5g Item name is available" at bounding box center [332, 56] width 300 height 5
click at [236, 62] on input "HSH Gelonade PR 7pk 3.5g" at bounding box center [332, 60] width 300 height 12
drag, startPoint x: 243, startPoint y: 60, endPoint x: 176, endPoint y: 68, distance: 67.5
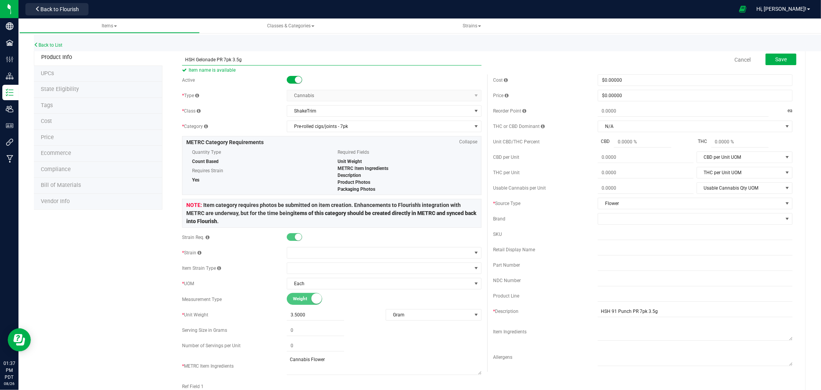
click at [176, 68] on div "HSH Gelonade PR 7pk 3.5g Item name is available Cancel Save" at bounding box center [487, 59] width 622 height 19
type input "HSH Gelonade PR 7pk 3.5g"
click at [242, 61] on input "HSH Gelonade PR 7pk 3.5g" at bounding box center [332, 60] width 300 height 12
click at [226, 61] on input "HSH Gelonade PR 7pk 3.5g" at bounding box center [332, 60] width 300 height 12
click at [136, 263] on div "Product Info UPCs State Eligibility Tags Cost Price Ecommerce Compliance Bill o…" at bounding box center [420, 392] width 772 height 687
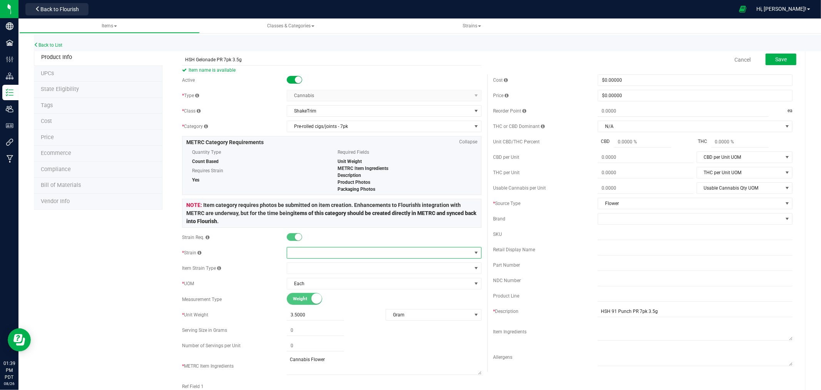
click at [307, 256] on span at bounding box center [379, 252] width 184 height 11
type input "Gelonade"
click at [309, 286] on li "Gelonade" at bounding box center [381, 285] width 192 height 11
click at [117, 271] on div "Product Info UPCs State Eligibility Tags Cost Price Ecommerce Compliance Bill o…" at bounding box center [420, 392] width 772 height 687
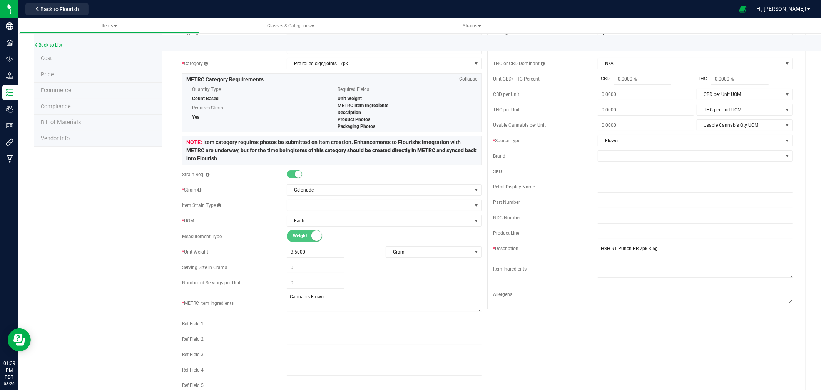
scroll to position [128, 0]
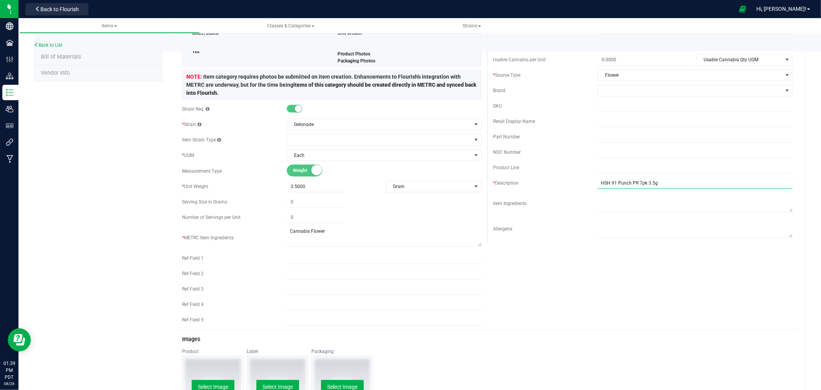
click at [624, 184] on input "HSH 91 Punch PR 7pk 3.5g" at bounding box center [695, 183] width 195 height 12
drag, startPoint x: 626, startPoint y: 184, endPoint x: 607, endPoint y: 184, distance: 18.5
click at [607, 184] on input "HSH 91 Punch PR 7pk 3.5g" at bounding box center [695, 183] width 195 height 12
type input "HSH Gelonade PR 7pk 3.5g"
click at [633, 245] on div "Active * Type Cannabis Select type Cannabis Non-Inventory Raw Materials Supplie…" at bounding box center [487, 137] width 622 height 383
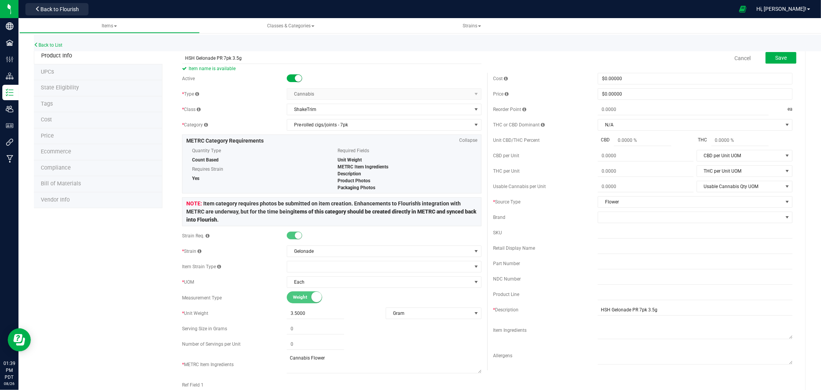
scroll to position [0, 0]
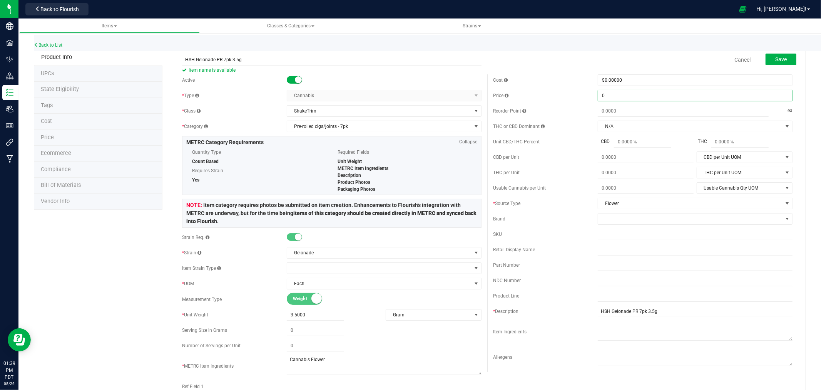
click at [619, 94] on span "$0.00000 0" at bounding box center [695, 96] width 195 height 12
type input "5.000"
type input "$5.00000"
click at [611, 58] on div "Cancel Save" at bounding box center [642, 59] width 311 height 19
click at [787, 55] on button "Save" at bounding box center [781, 60] width 31 height 12
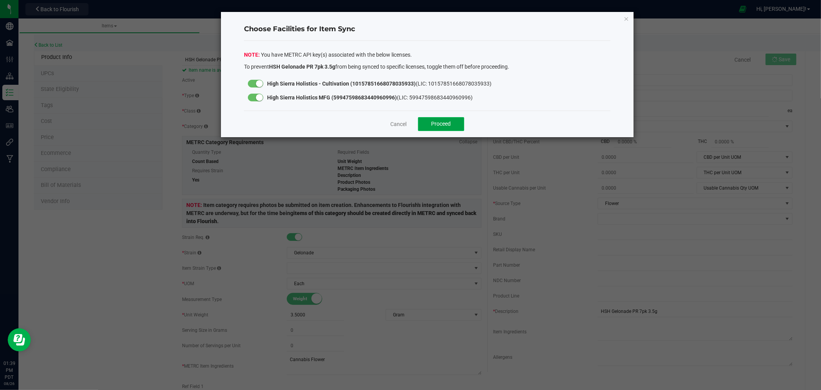
click at [459, 126] on button "Proceed" at bounding box center [441, 124] width 46 height 14
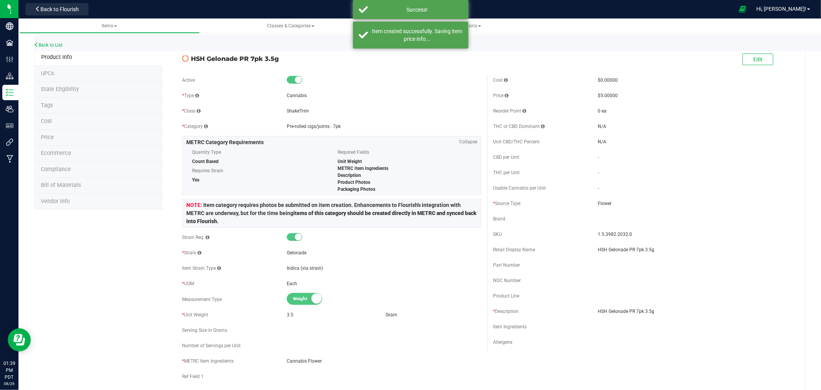
click at [59, 90] on span "State Eligibility" at bounding box center [60, 89] width 38 height 7
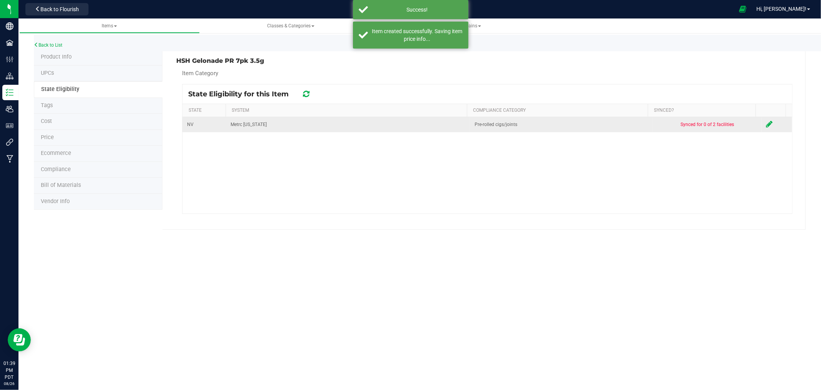
click at [767, 121] on icon at bounding box center [770, 124] width 7 height 8
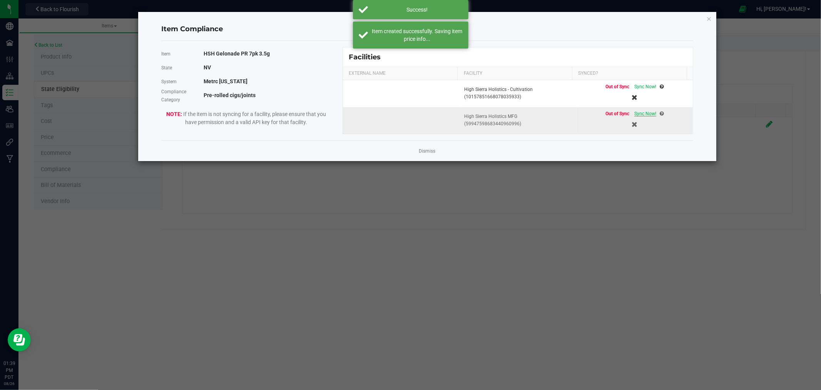
click at [645, 113] on span "Sync Now!" at bounding box center [646, 113] width 22 height 5
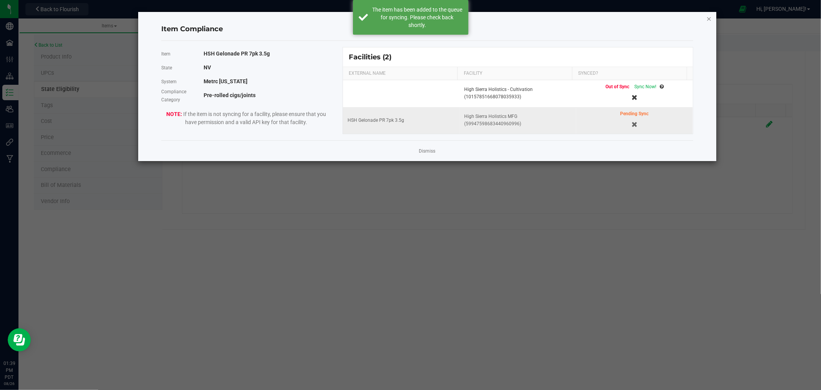
click at [709, 18] on icon "Close modal" at bounding box center [709, 18] width 5 height 9
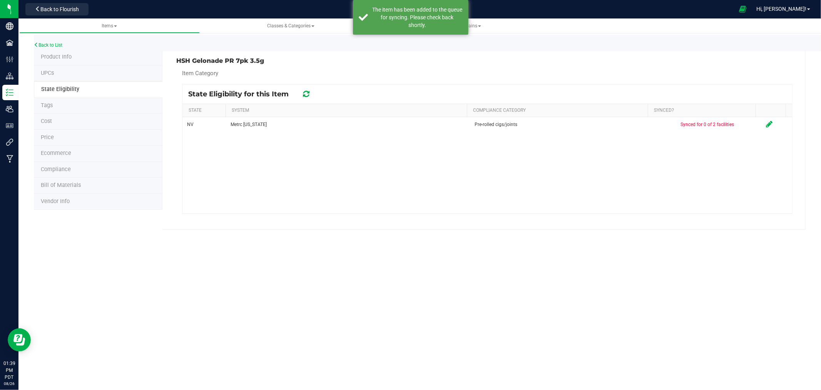
click at [58, 55] on span "Product Info" at bounding box center [56, 57] width 31 height 7
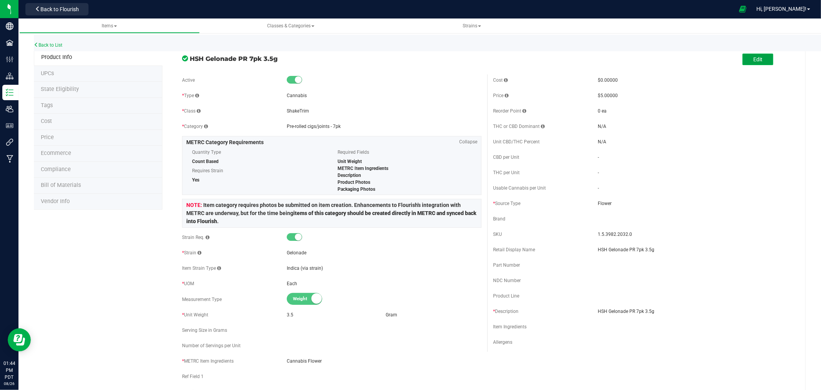
click at [754, 59] on span "Edit" at bounding box center [758, 59] width 9 height 6
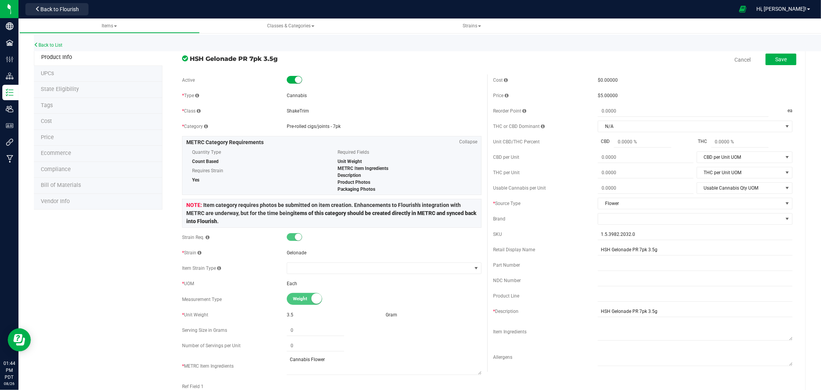
drag, startPoint x: 609, startPoint y: 95, endPoint x: 591, endPoint y: 98, distance: 17.9
click at [591, 98] on div "Price $5.00000" at bounding box center [643, 96] width 300 height 12
click at [632, 59] on div "Cancel Save" at bounding box center [642, 59] width 311 height 19
click at [741, 59] on link "Cancel" at bounding box center [743, 60] width 16 height 8
